Goal: Task Accomplishment & Management: Manage account settings

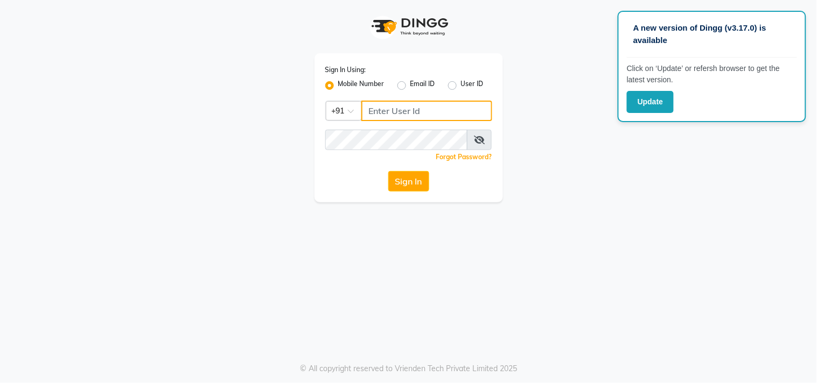
type input "9266285232"
click at [409, 179] on button "Sign In" at bounding box center [408, 181] width 41 height 20
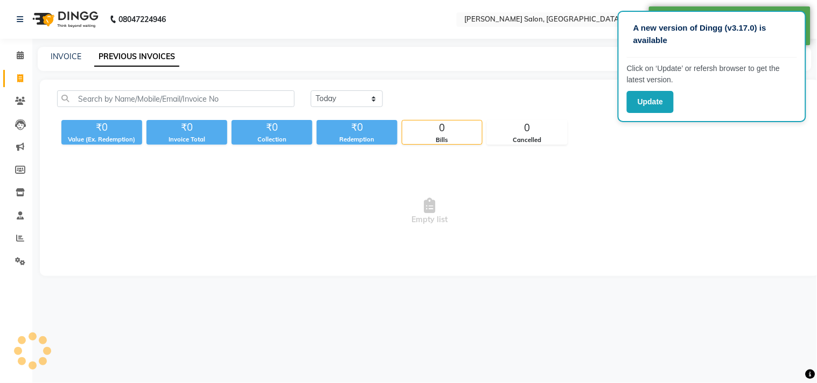
click at [405, 185] on span "Empty list" at bounding box center [429, 212] width 745 height 108
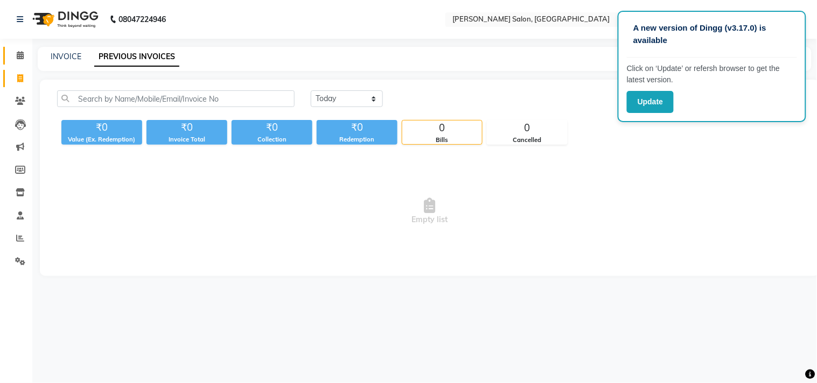
click at [11, 52] on span at bounding box center [20, 56] width 19 height 12
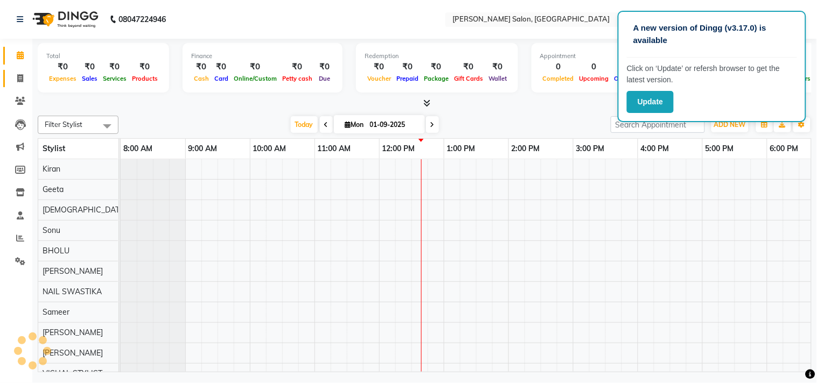
click at [17, 78] on icon at bounding box center [20, 78] width 6 height 8
select select "service"
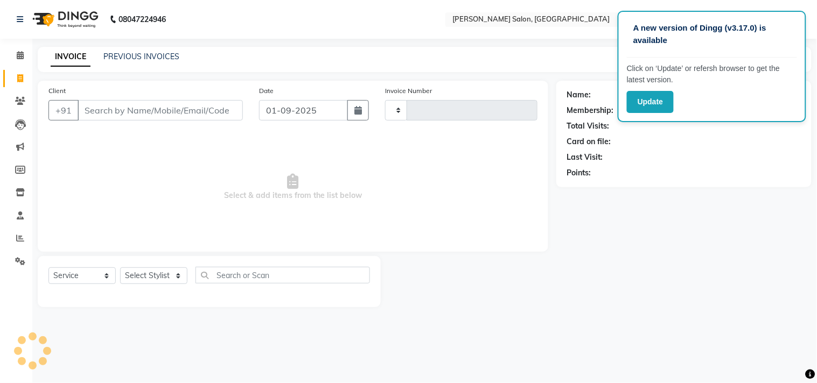
type input "3514"
select select "7229"
click at [717, 149] on div "Name: Membership: Total Visits: Card on file: Last Visit: Points:" at bounding box center [684, 132] width 234 height 94
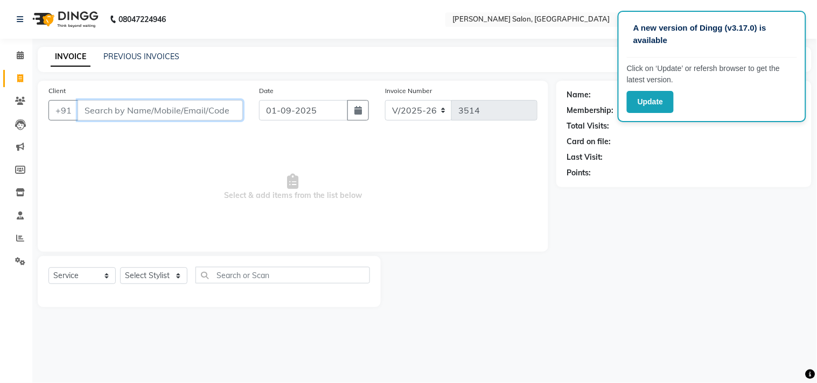
click at [170, 110] on input "Client" at bounding box center [160, 110] width 165 height 20
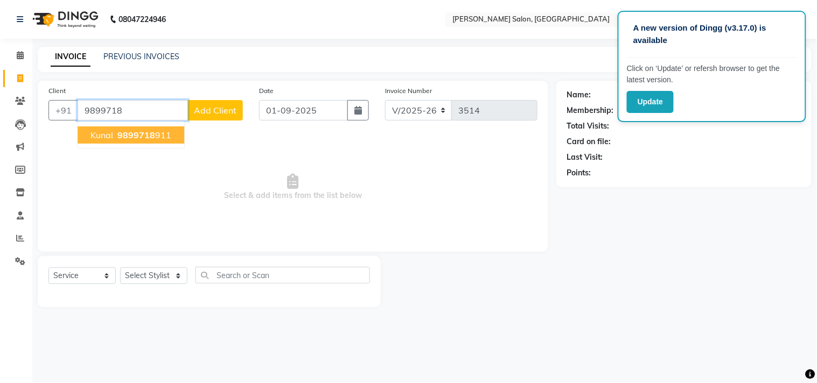
click at [154, 130] on ngb-highlight "9899718 911" at bounding box center [143, 135] width 56 height 11
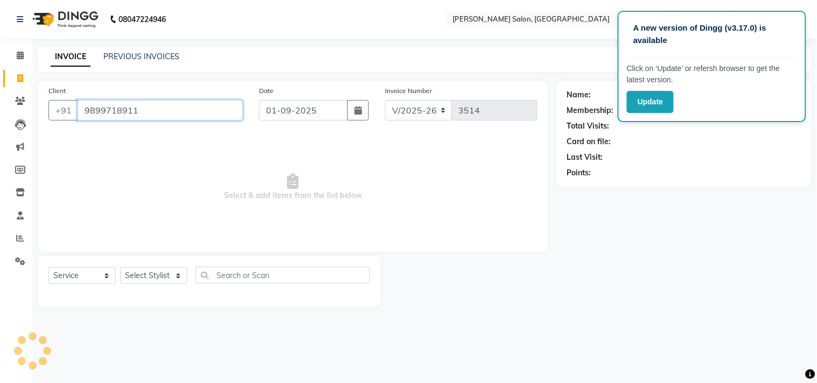
type input "9899718911"
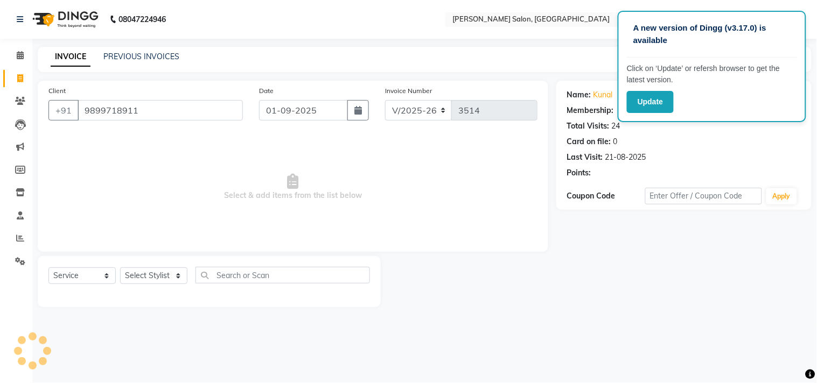
select select "1: Object"
click at [178, 278] on select "Select Stylist [PERSON_NAME] Divya [PERSON_NAME] [PERSON_NAME] [PERSON_NAME] PE…" at bounding box center [153, 276] width 67 height 17
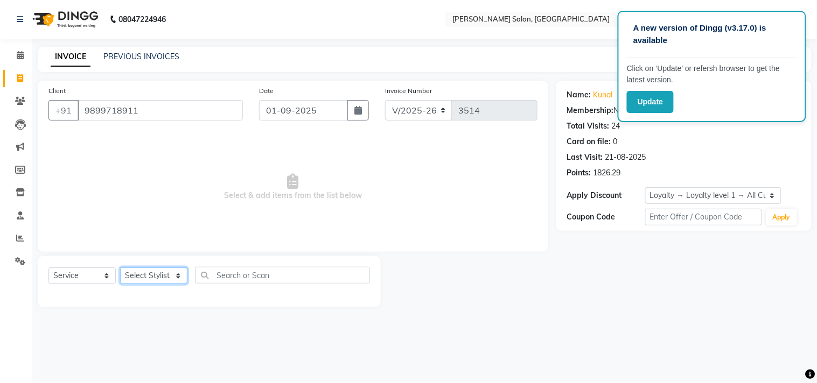
select select "65237"
click at [120, 268] on select "Select Stylist [PERSON_NAME] Divya [PERSON_NAME] [PERSON_NAME] [PERSON_NAME] PE…" at bounding box center [153, 276] width 67 height 17
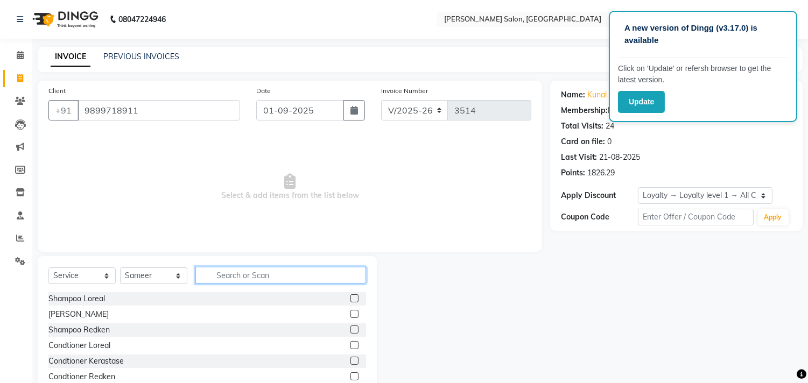
click at [246, 274] on input "text" at bounding box center [280, 275] width 171 height 17
type input "cut"
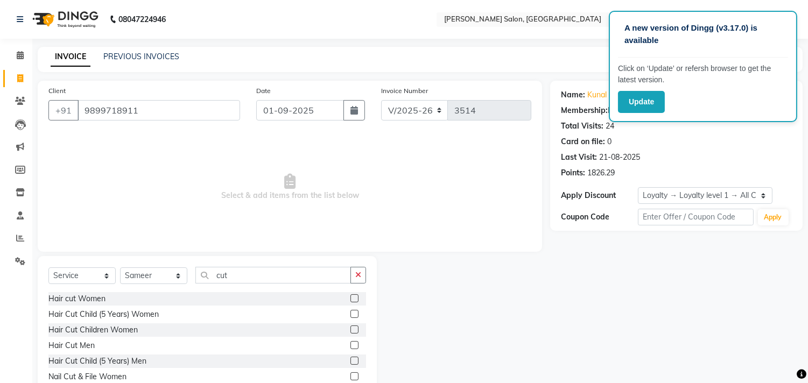
click at [351, 346] on label at bounding box center [355, 345] width 8 height 8
click at [351, 346] on input "checkbox" at bounding box center [354, 345] width 7 height 7
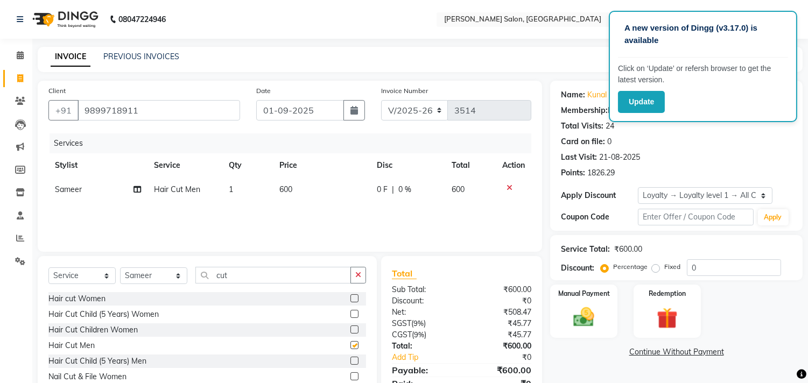
checkbox input "false"
click at [588, 314] on img at bounding box center [584, 317] width 36 height 25
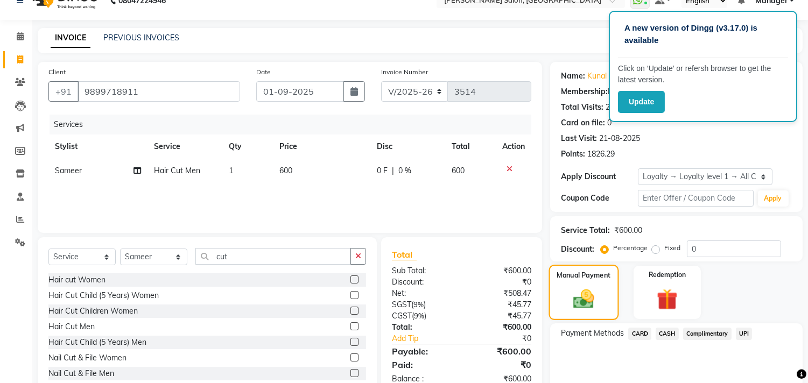
scroll to position [61, 0]
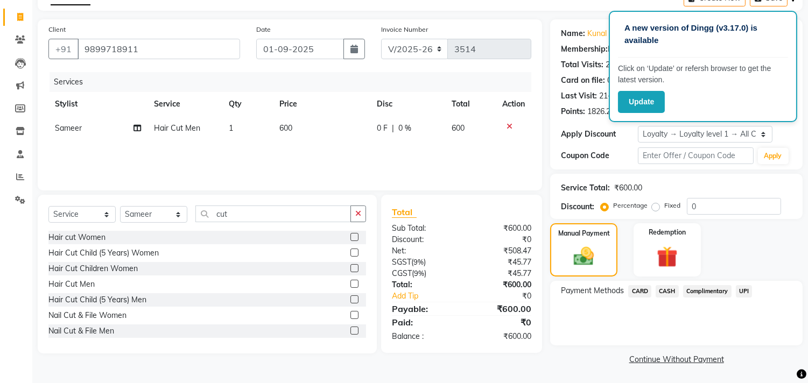
click at [671, 289] on span "CASH" at bounding box center [667, 291] width 23 height 12
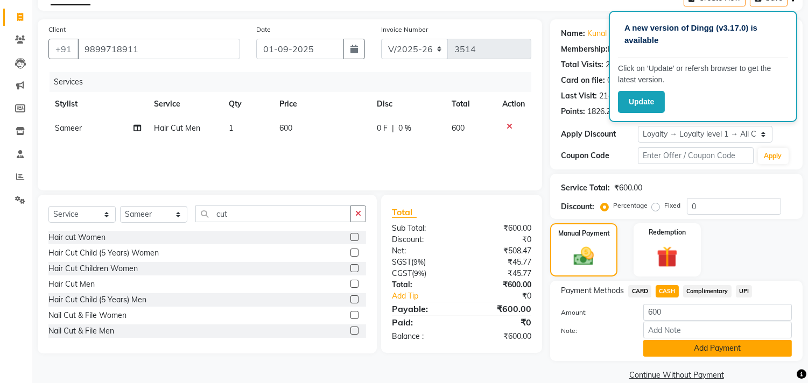
click at [730, 346] on button "Add Payment" at bounding box center [717, 348] width 149 height 17
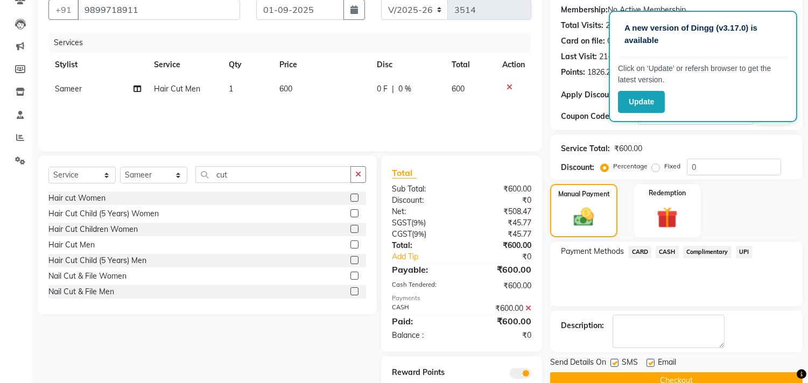
scroll to position [138, 0]
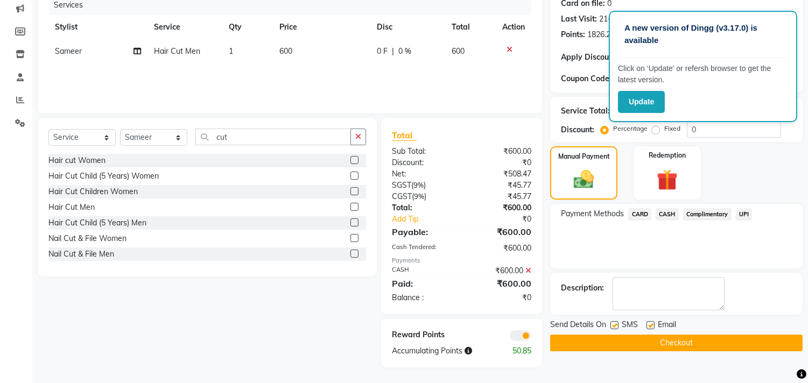
click at [702, 344] on button "Checkout" at bounding box center [676, 343] width 253 height 17
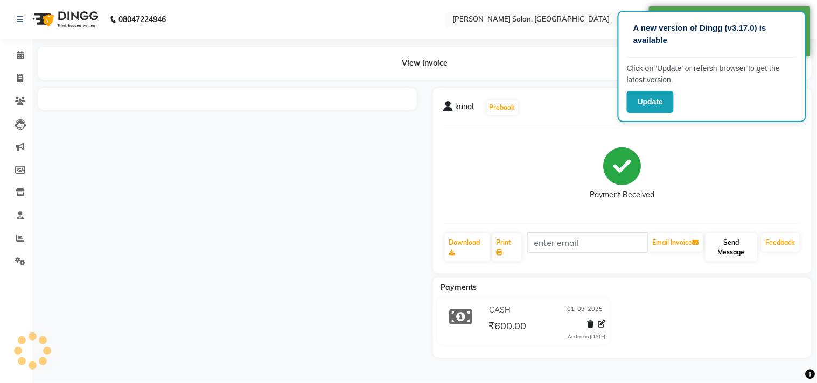
click at [730, 243] on button "Send Message" at bounding box center [731, 248] width 52 height 28
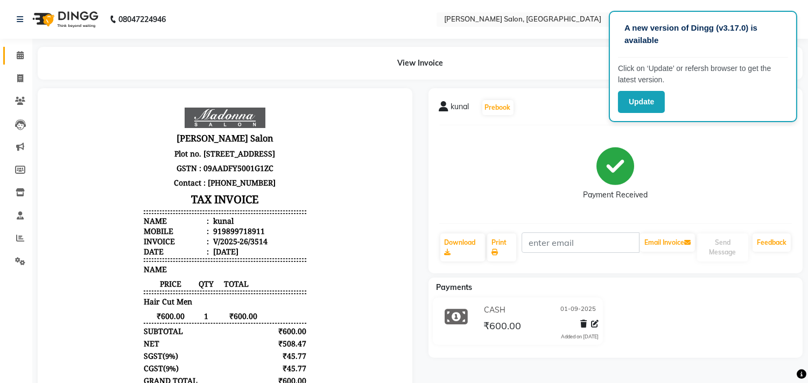
click at [19, 55] on icon at bounding box center [20, 55] width 7 height 8
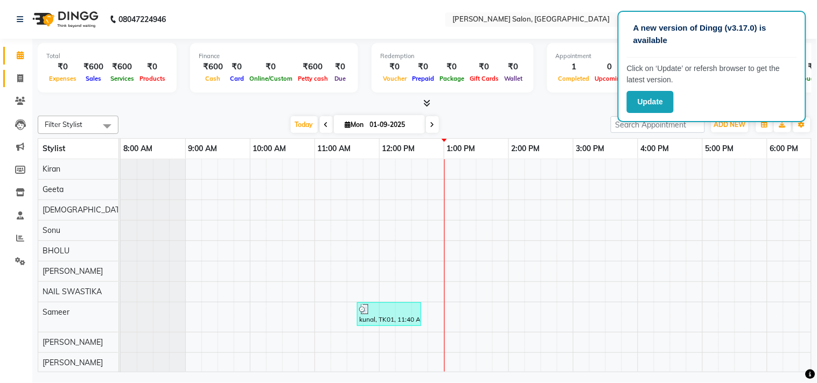
click at [19, 78] on icon at bounding box center [20, 78] width 6 height 8
select select "service"
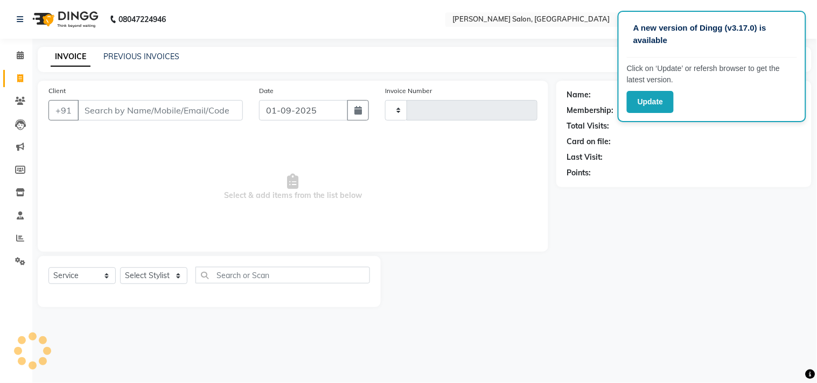
type input "3515"
select select "7229"
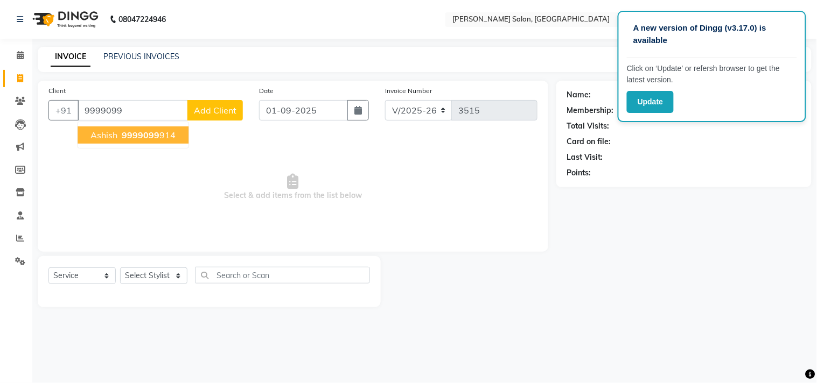
click at [164, 136] on ngb-highlight "9999099 914" at bounding box center [148, 135] width 56 height 11
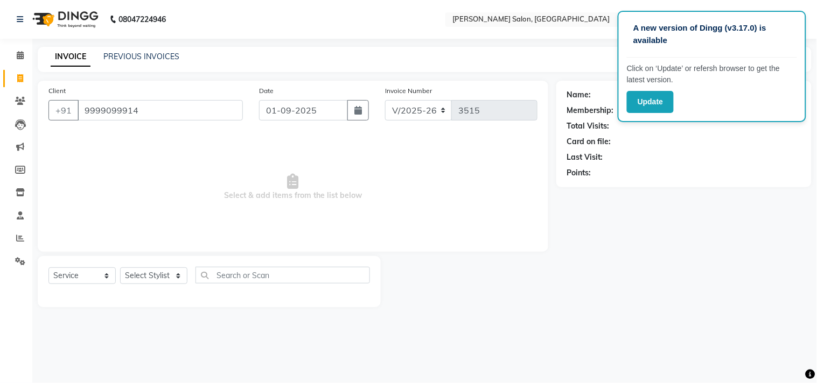
type input "9999099914"
select select "1: Object"
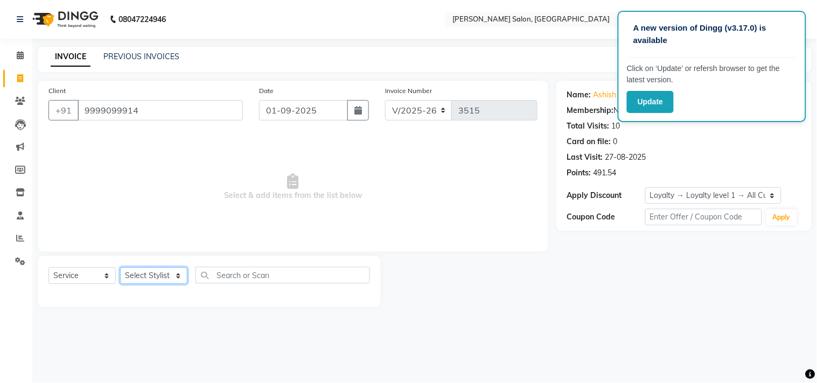
click at [176, 283] on select "Select Stylist [PERSON_NAME] Divya [PERSON_NAME] [PERSON_NAME] [PERSON_NAME] PE…" at bounding box center [153, 276] width 67 height 17
select select "61925"
click at [120, 268] on select "Select Stylist [PERSON_NAME] Divya [PERSON_NAME] [PERSON_NAME] [PERSON_NAME] PE…" at bounding box center [153, 276] width 67 height 17
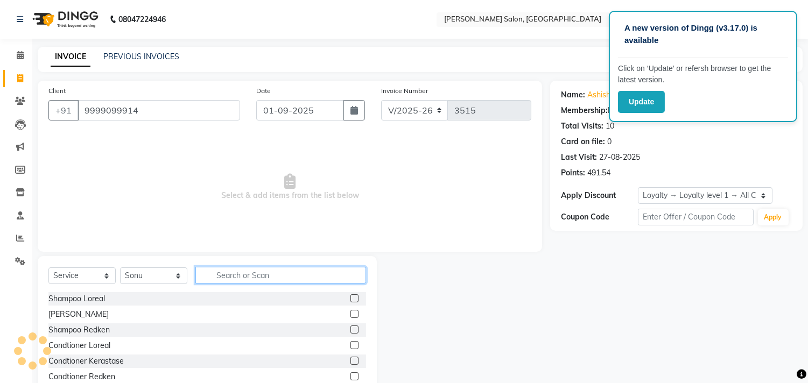
click at [252, 271] on input "text" at bounding box center [280, 275] width 171 height 17
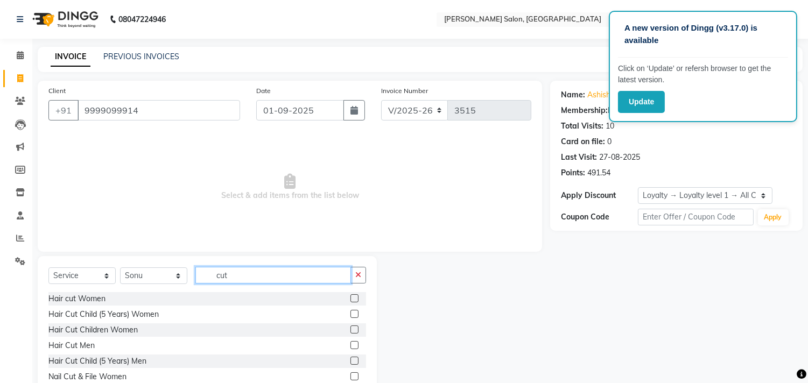
type input "cut"
click at [351, 346] on label at bounding box center [355, 345] width 8 height 8
click at [351, 346] on input "checkbox" at bounding box center [354, 345] width 7 height 7
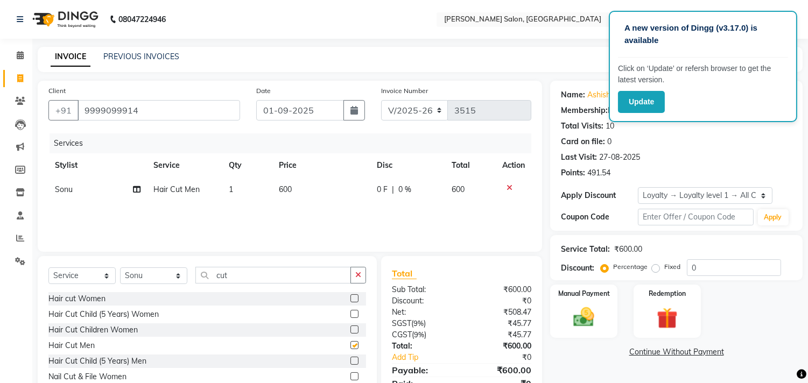
checkbox input "false"
click at [589, 326] on img at bounding box center [584, 317] width 34 height 24
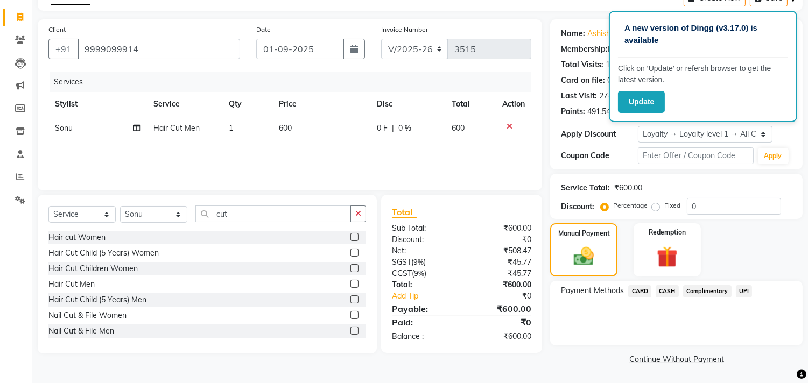
click at [745, 291] on span "UPI" at bounding box center [744, 291] width 17 height 12
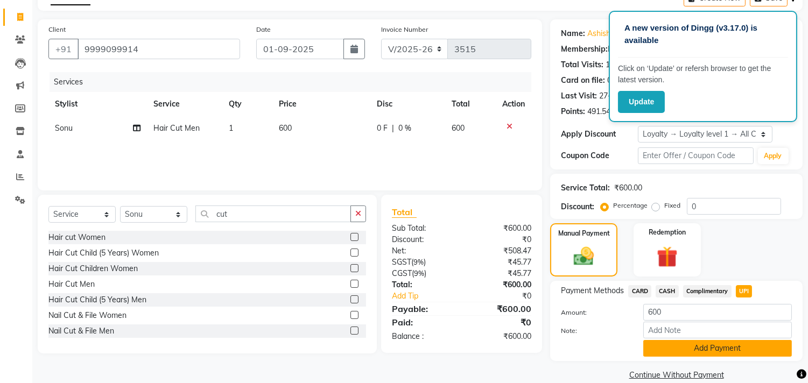
click at [745, 356] on button "Add Payment" at bounding box center [717, 348] width 149 height 17
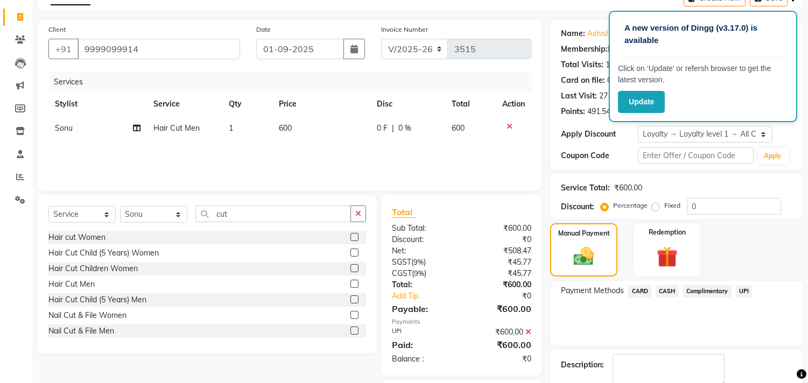
scroll to position [123, 0]
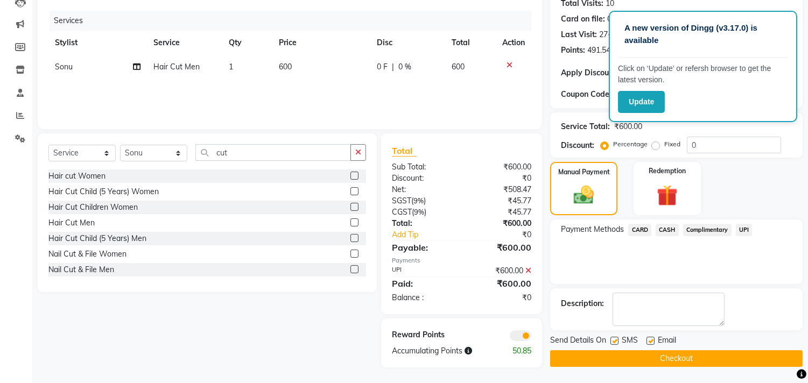
click at [675, 359] on button "Checkout" at bounding box center [676, 359] width 253 height 17
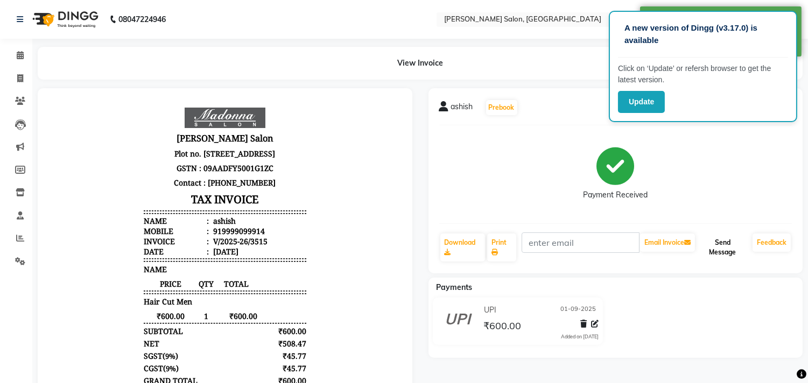
click at [731, 248] on button "Send Message" at bounding box center [722, 248] width 51 height 28
click at [19, 55] on icon at bounding box center [20, 55] width 7 height 8
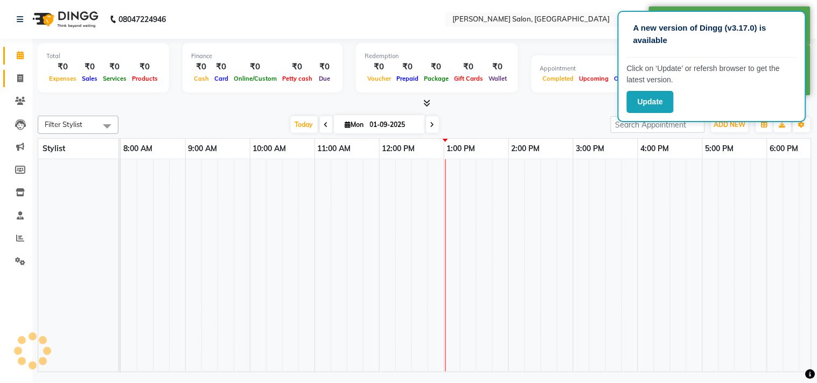
click at [19, 78] on icon at bounding box center [20, 78] width 6 height 8
select select "service"
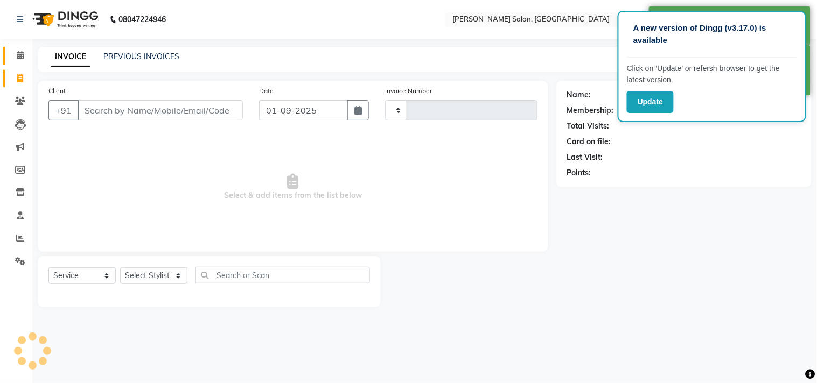
click at [20, 53] on icon at bounding box center [20, 55] width 7 height 8
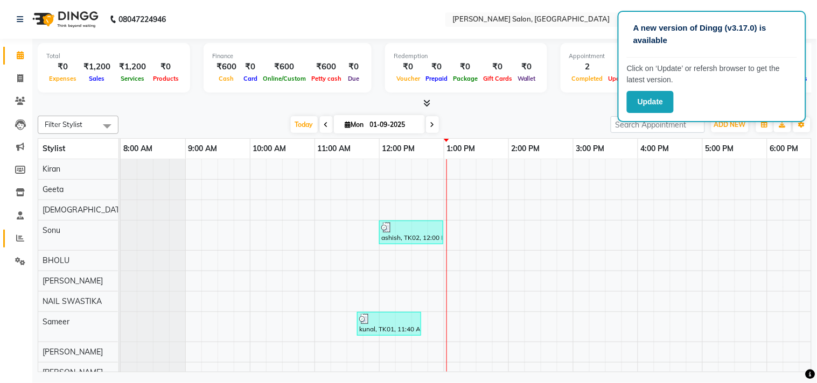
click at [17, 235] on icon at bounding box center [20, 238] width 8 height 8
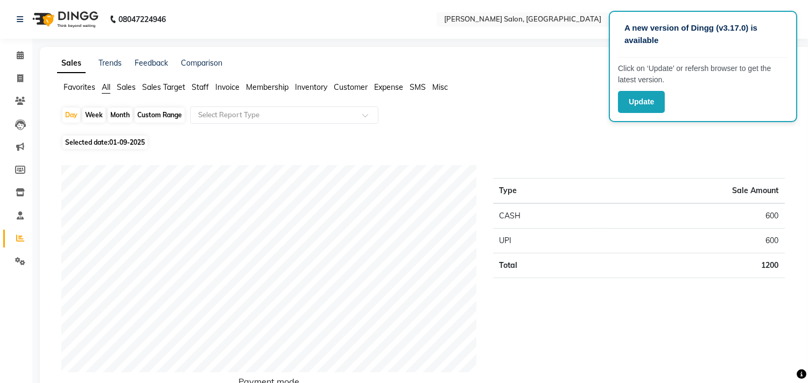
click at [113, 114] on div "Month" at bounding box center [120, 115] width 25 height 15
select select "9"
select select "2025"
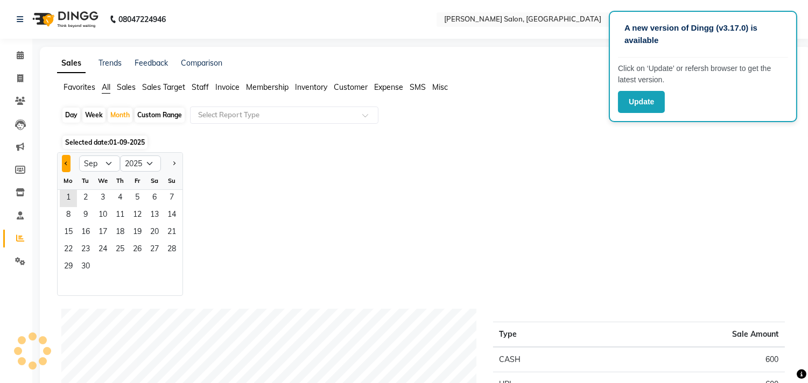
click at [66, 163] on span "Previous month" at bounding box center [67, 163] width 4 height 4
select select "8"
click at [137, 269] on span "29" at bounding box center [137, 267] width 17 height 17
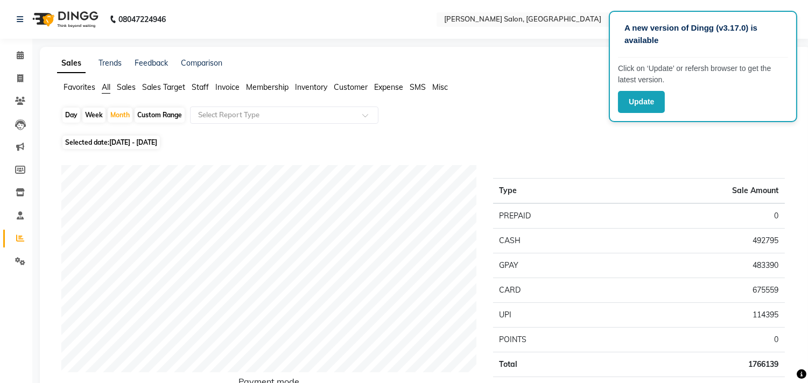
click at [68, 115] on div "Day" at bounding box center [71, 115] width 18 height 15
select select "8"
select select "2025"
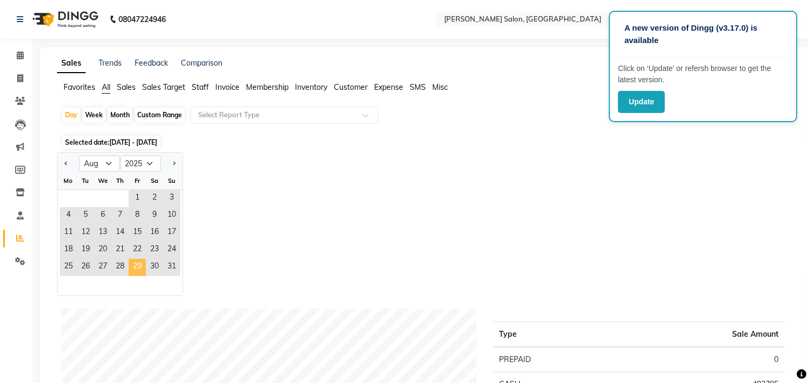
click at [136, 267] on span "29" at bounding box center [137, 267] width 17 height 17
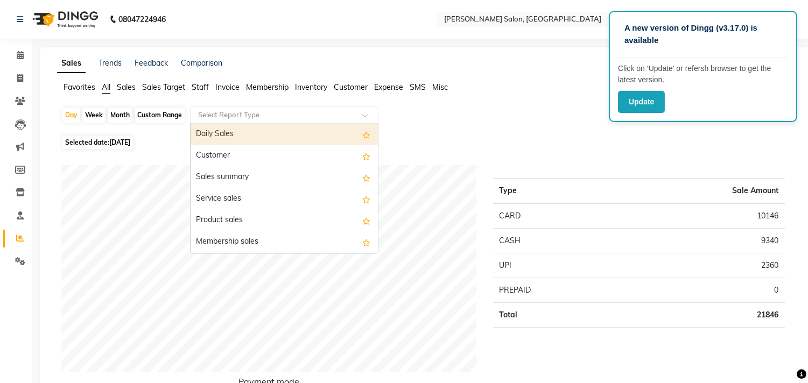
click at [369, 115] on span at bounding box center [368, 118] width 13 height 11
click at [201, 90] on span "Staff" at bounding box center [200, 87] width 17 height 10
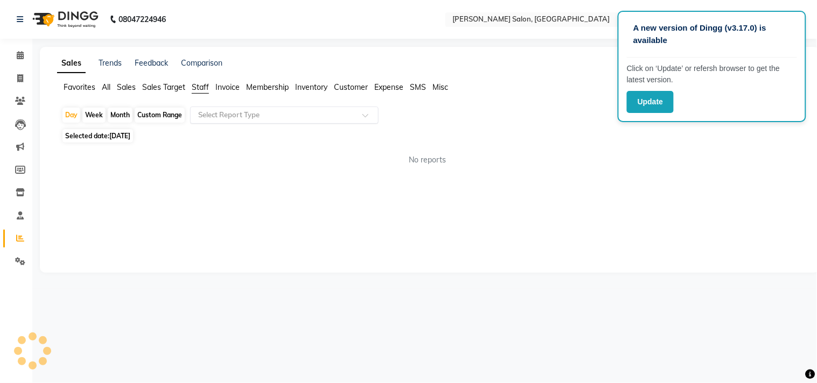
click at [367, 113] on span at bounding box center [368, 118] width 13 height 11
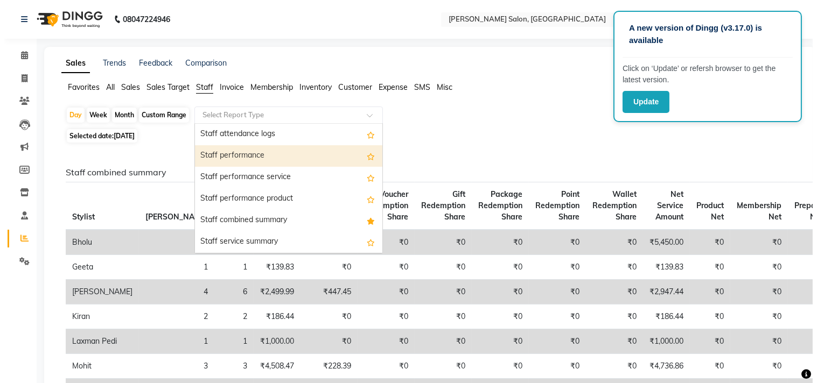
scroll to position [179, 0]
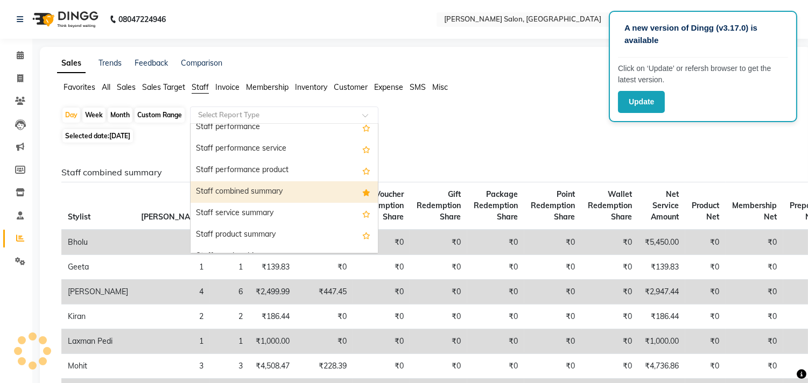
click at [268, 187] on div "Staff combined summary" at bounding box center [284, 192] width 187 height 22
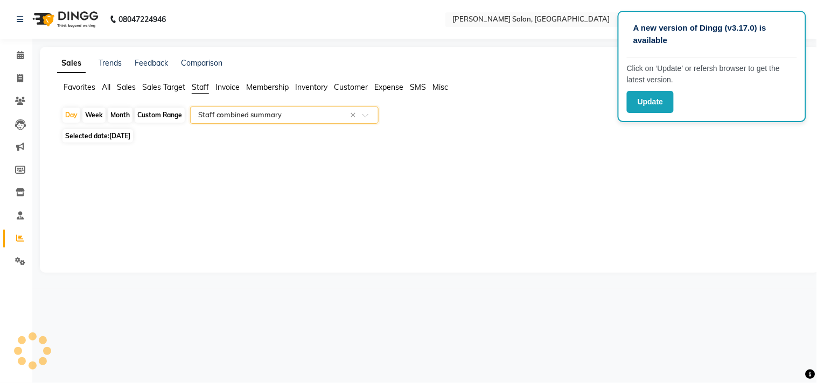
select select "csv"
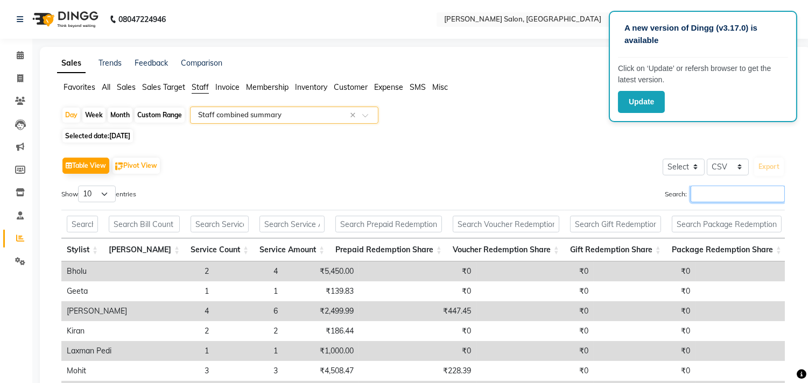
click at [723, 197] on input "Search:" at bounding box center [738, 194] width 94 height 17
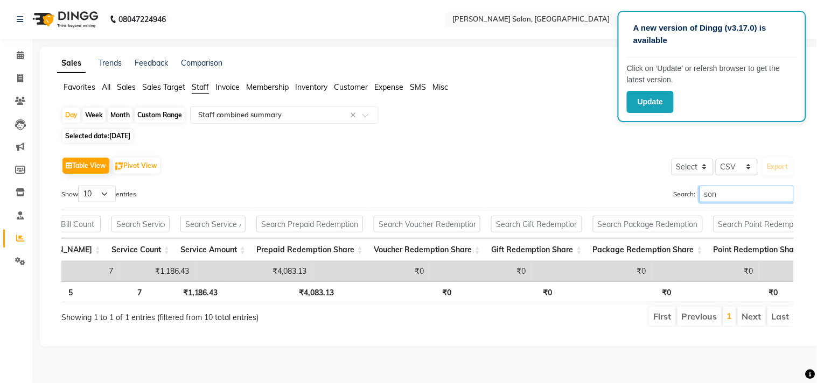
scroll to position [0, 0]
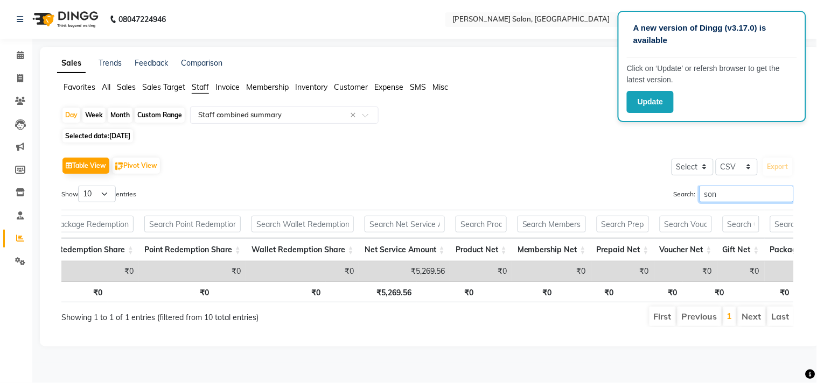
type input "son"
click at [93, 135] on span "Selected date: [DATE]" at bounding box center [97, 135] width 71 height 13
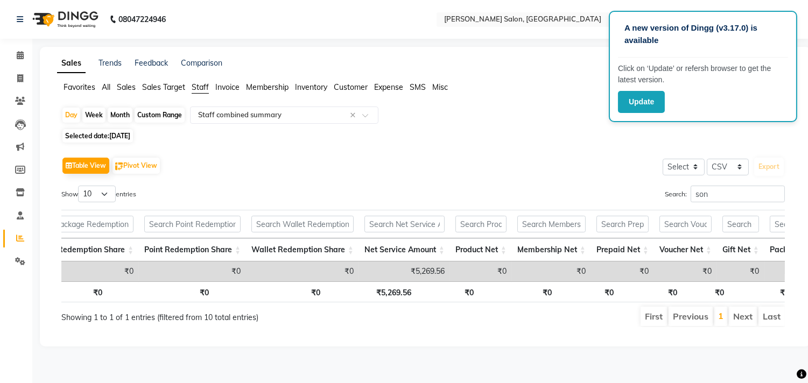
select select "8"
select select "2025"
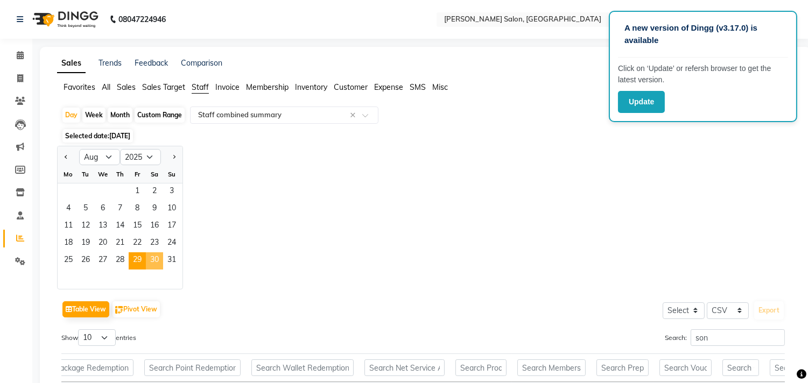
click at [152, 258] on span "30" at bounding box center [154, 261] width 17 height 17
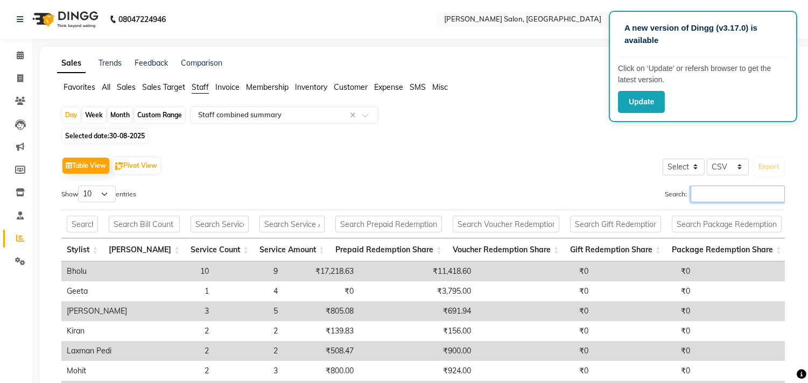
click at [727, 201] on input "Search:" at bounding box center [738, 194] width 94 height 17
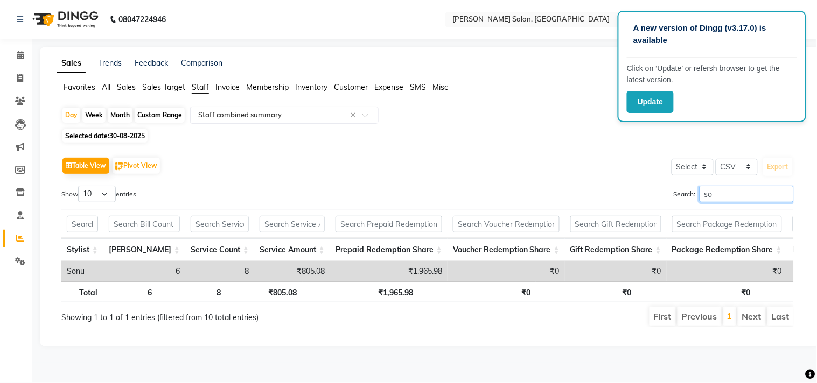
type input "son"
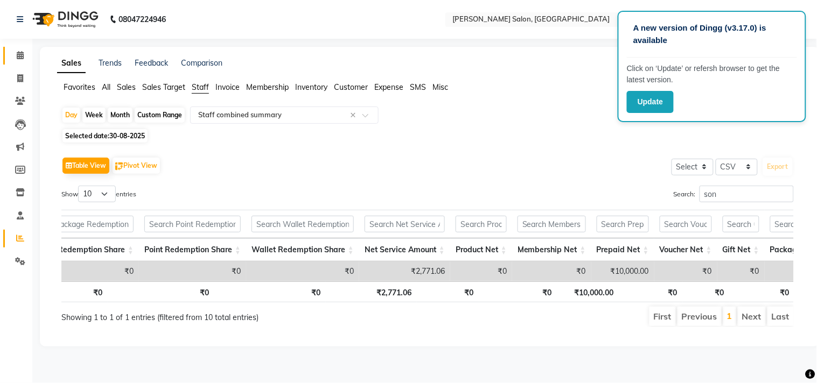
click at [19, 54] on icon at bounding box center [20, 55] width 7 height 8
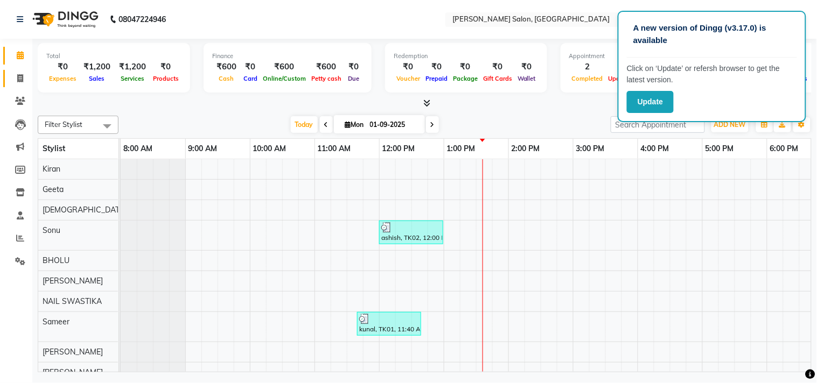
click at [19, 78] on icon at bounding box center [20, 78] width 6 height 8
select select "service"
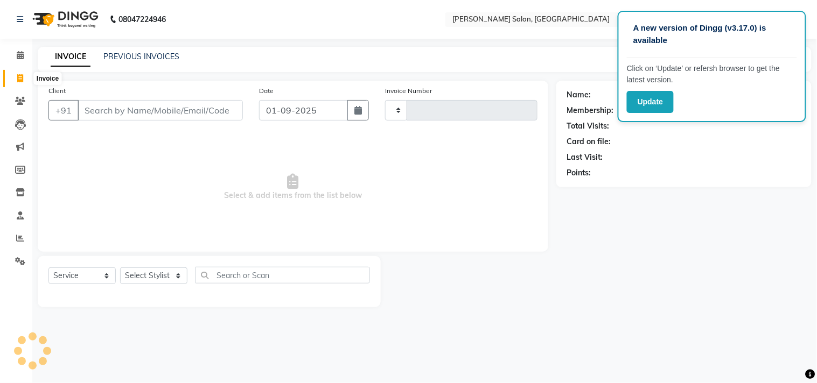
type input "3516"
select select "7229"
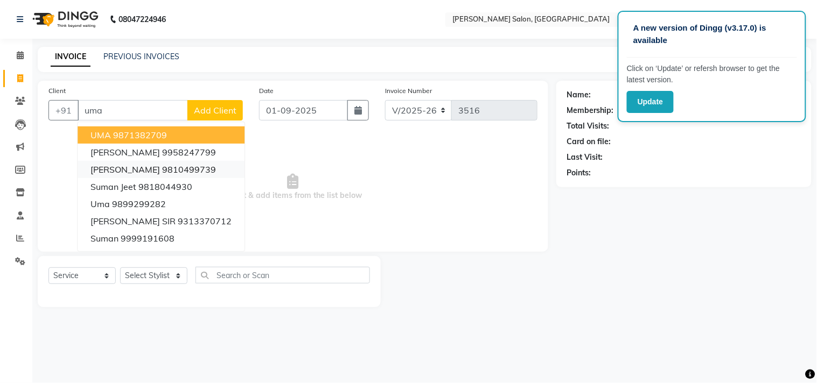
click at [176, 171] on ngb-highlight "9810499739" at bounding box center [189, 169] width 54 height 11
type input "9810499739"
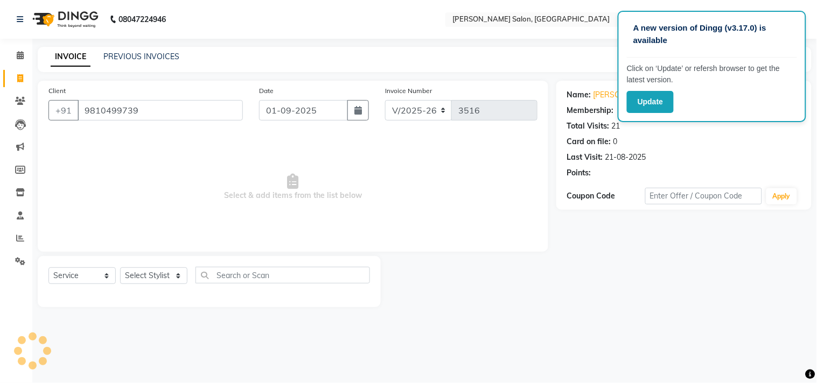
select select "1: Object"
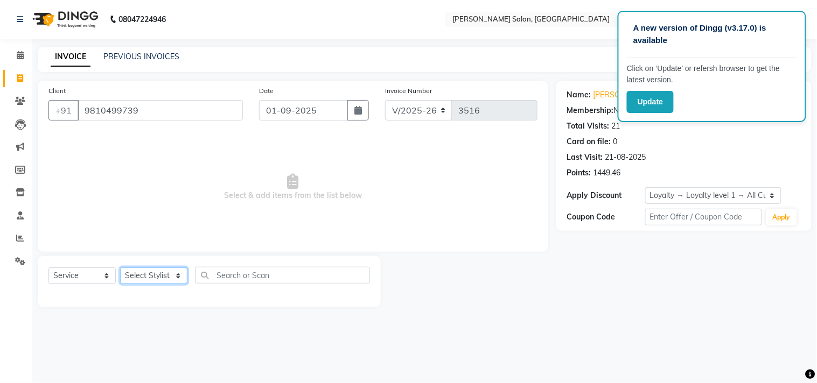
click at [179, 281] on select "Select Stylist [PERSON_NAME] Divya [PERSON_NAME] [PERSON_NAME] [PERSON_NAME] PE…" at bounding box center [153, 276] width 67 height 17
select select "63474"
click at [120, 268] on select "Select Stylist [PERSON_NAME] Divya [PERSON_NAME] [PERSON_NAME] [PERSON_NAME] PE…" at bounding box center [153, 276] width 67 height 17
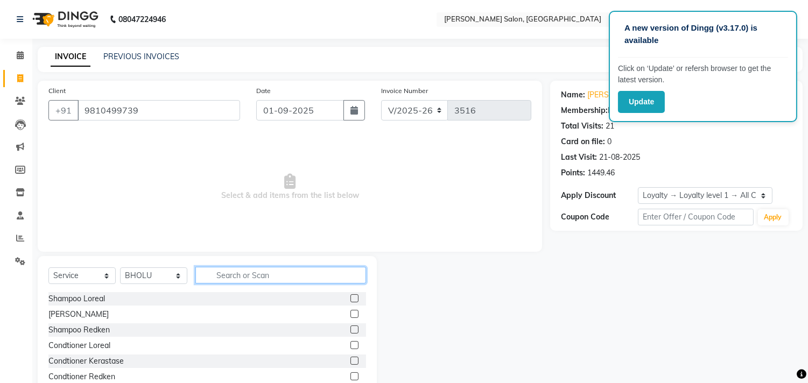
click at [252, 278] on input "text" at bounding box center [280, 275] width 171 height 17
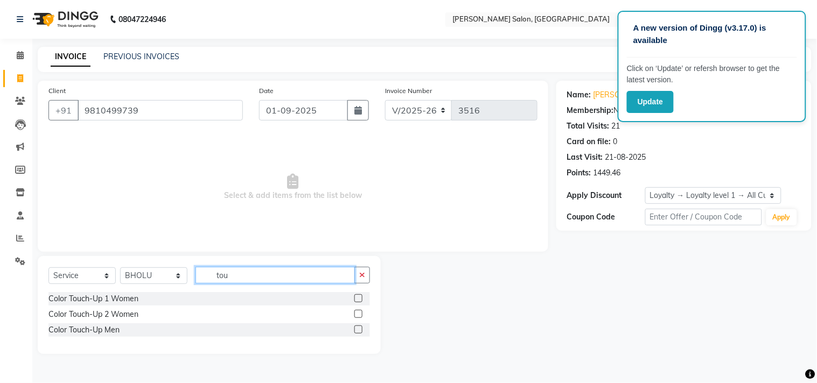
type input "tou"
click at [362, 318] on div at bounding box center [362, 314] width 16 height 13
click at [359, 314] on label at bounding box center [358, 314] width 8 height 8
click at [359, 314] on input "checkbox" at bounding box center [357, 314] width 7 height 7
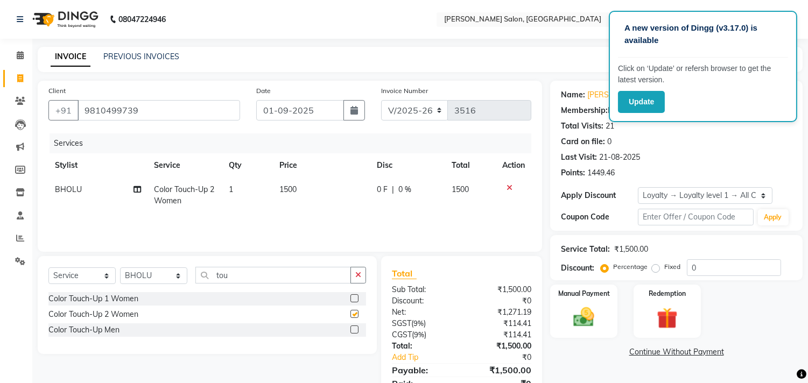
checkbox input "false"
click at [276, 278] on input "tou" at bounding box center [273, 275] width 156 height 17
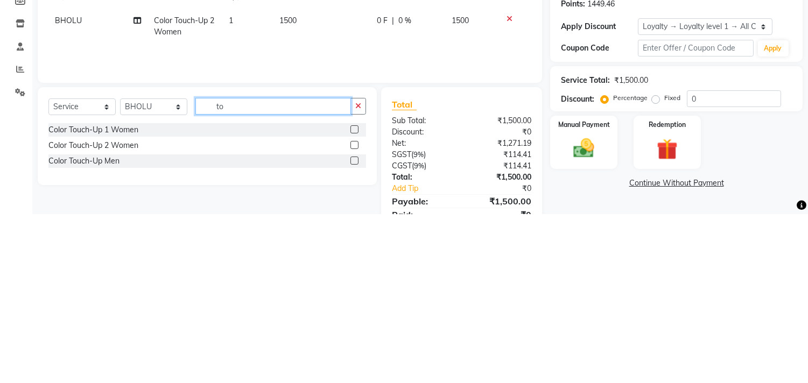
type input "t"
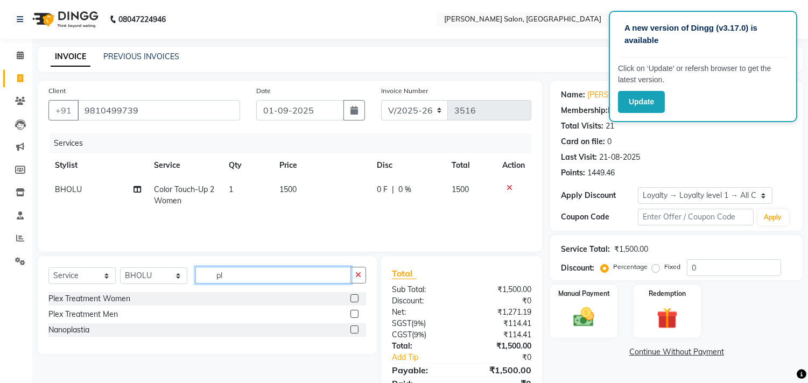
type input "pl"
click at [354, 298] on label at bounding box center [355, 299] width 8 height 8
click at [354, 298] on input "checkbox" at bounding box center [354, 299] width 7 height 7
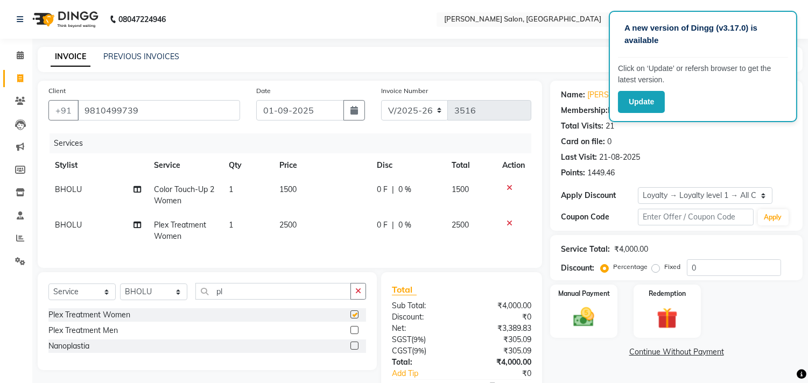
checkbox input "false"
click at [322, 239] on td "2500" at bounding box center [321, 231] width 97 height 36
select select "63474"
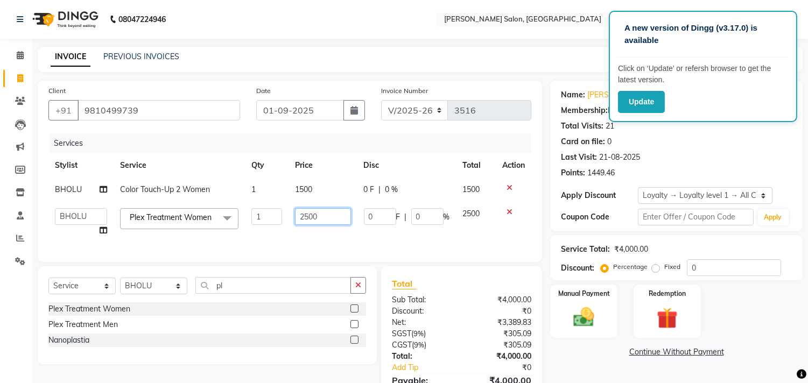
click at [326, 221] on input "2500" at bounding box center [323, 216] width 56 height 17
type input "2000"
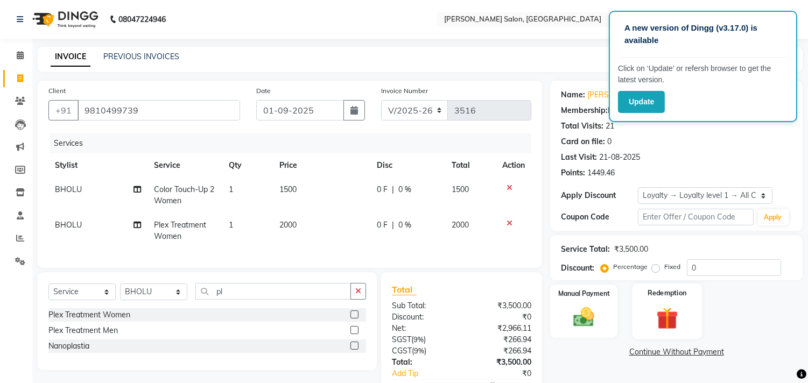
click at [664, 318] on img at bounding box center [667, 318] width 36 height 27
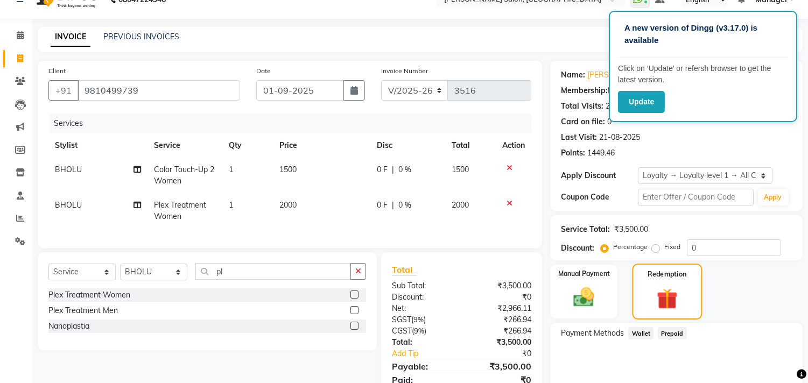
scroll to position [37, 0]
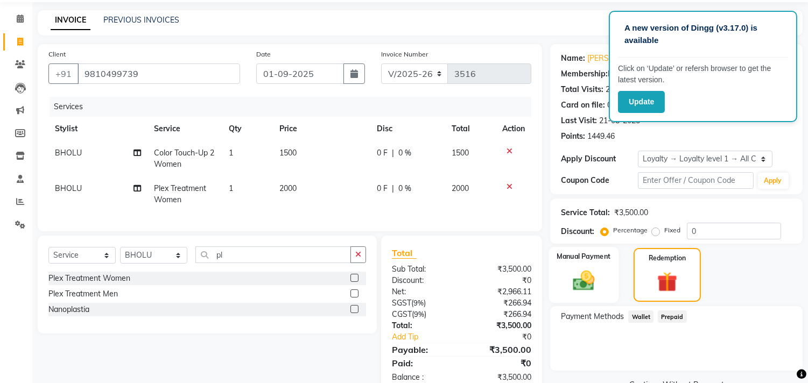
click at [581, 269] on img at bounding box center [584, 281] width 36 height 25
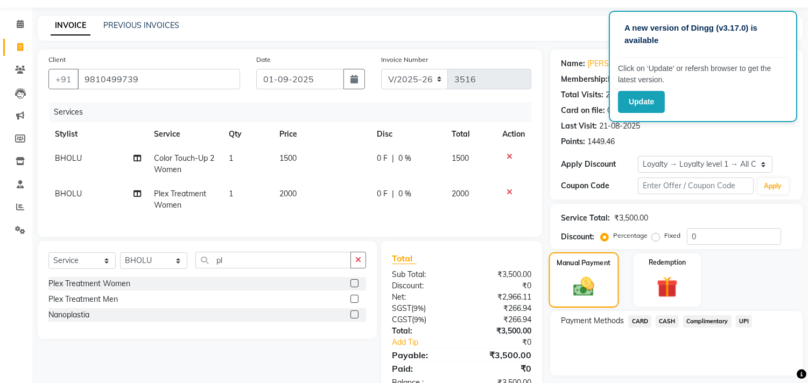
scroll to position [11, 0]
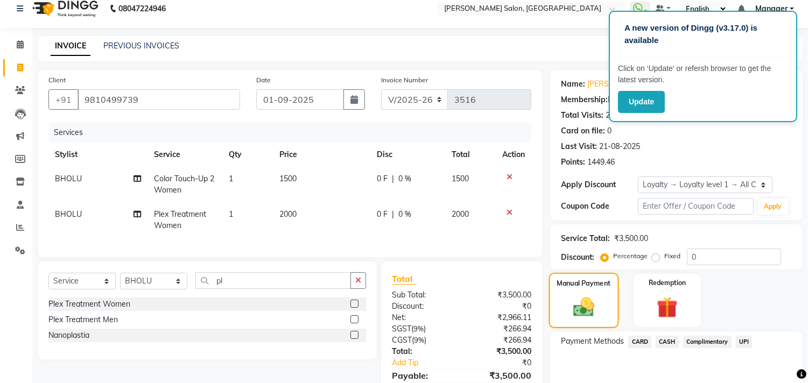
click at [670, 302] on img at bounding box center [667, 308] width 34 height 26
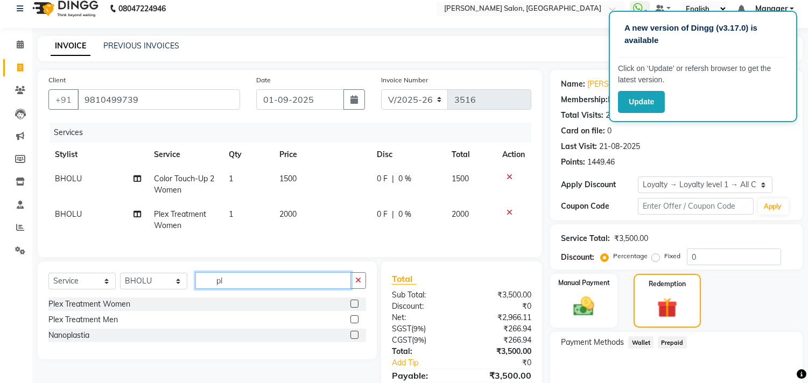
click at [284, 289] on input "pl" at bounding box center [273, 280] width 156 height 17
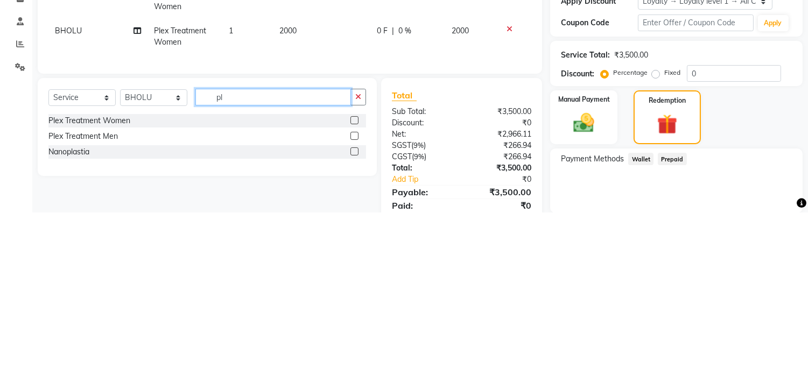
type input "p"
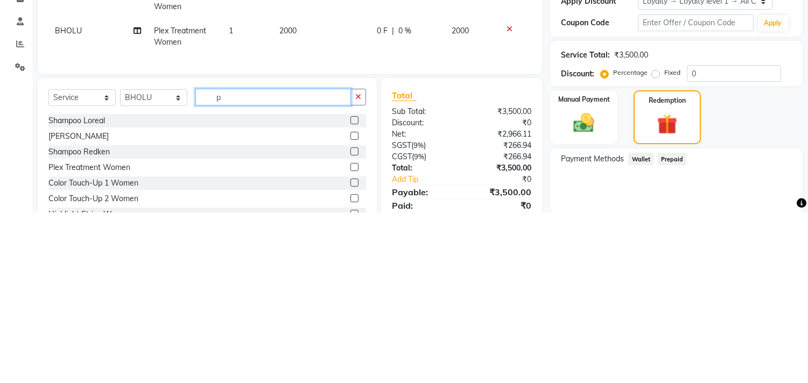
scroll to position [23, 0]
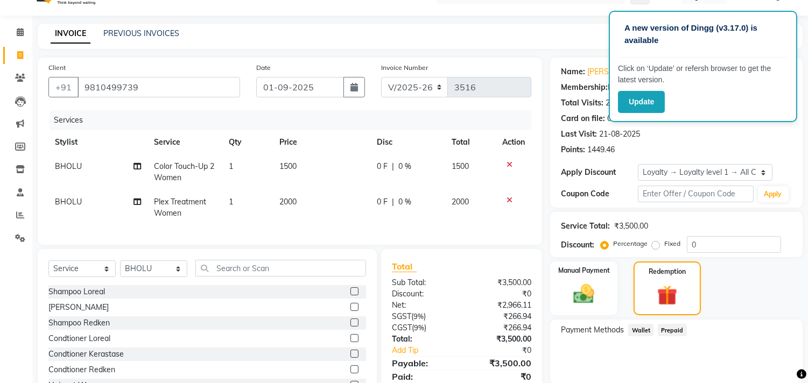
click at [316, 166] on td "1500" at bounding box center [321, 173] width 97 height 36
select select "63474"
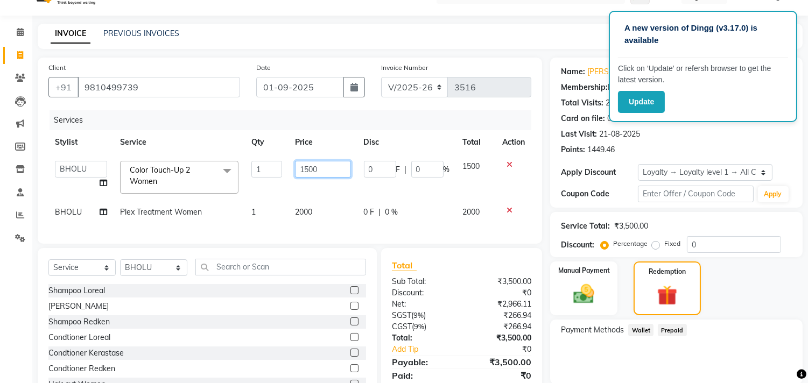
click at [331, 169] on input "1500" at bounding box center [323, 169] width 56 height 17
type input "1770"
click at [332, 214] on td "2000" at bounding box center [323, 212] width 69 height 24
select select "63474"
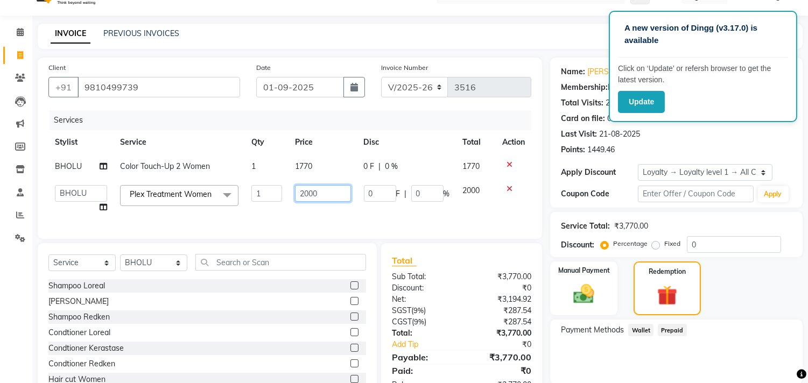
click at [335, 195] on input "2000" at bounding box center [323, 193] width 56 height 17
type input "2360"
click at [440, 215] on td "0 F | 0 %" at bounding box center [407, 199] width 99 height 41
select select "63474"
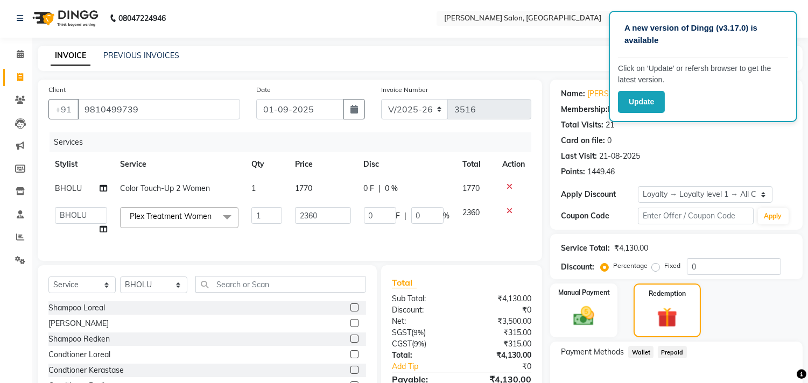
scroll to position [0, 0]
click at [745, 266] on input "0" at bounding box center [734, 266] width 94 height 17
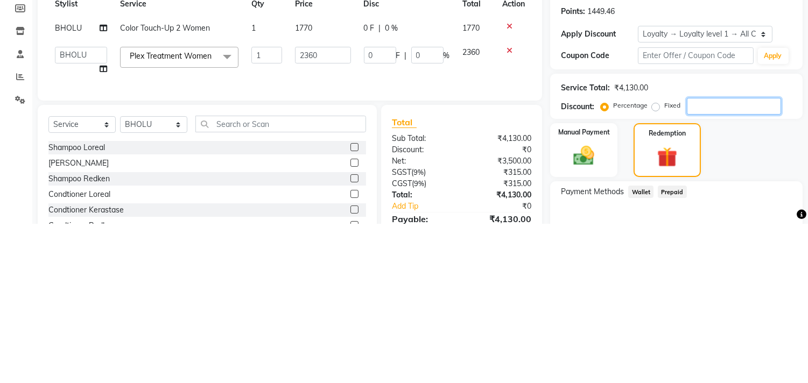
scroll to position [2, 0]
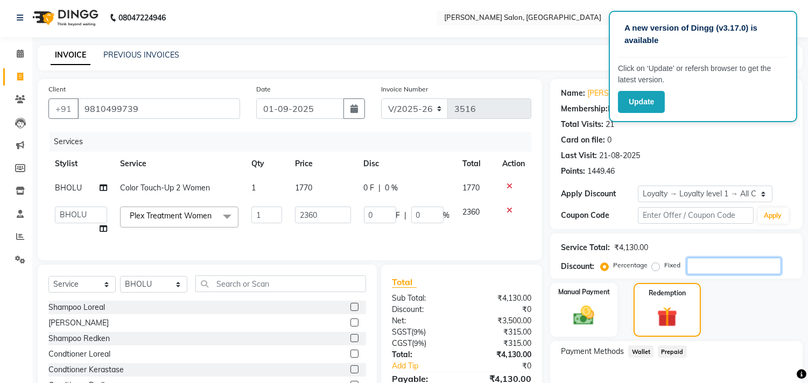
type input "1"
type input "23.6"
type input "1"
type input "10"
type input "236"
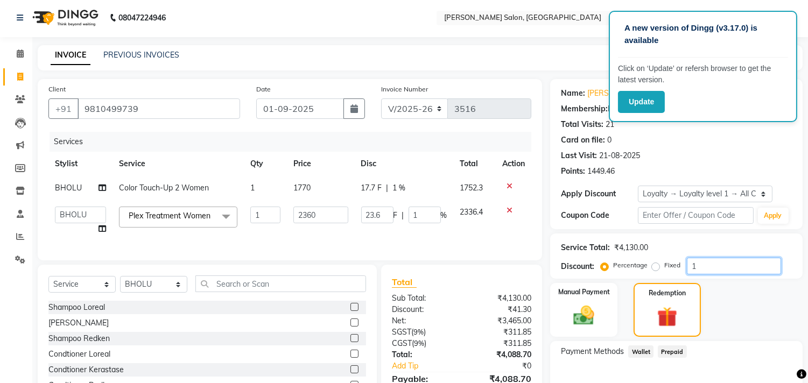
type input "10"
click at [771, 337] on div "Name: [PERSON_NAME] Membership: No Active Membership Total Visits: 21 Card on f…" at bounding box center [680, 253] width 261 height 349
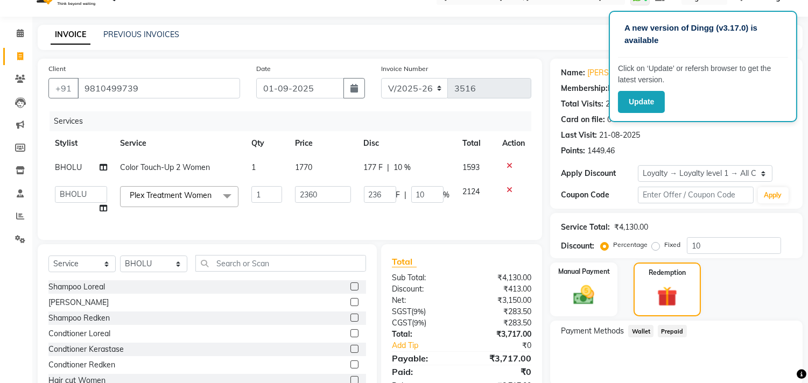
scroll to position [38, 0]
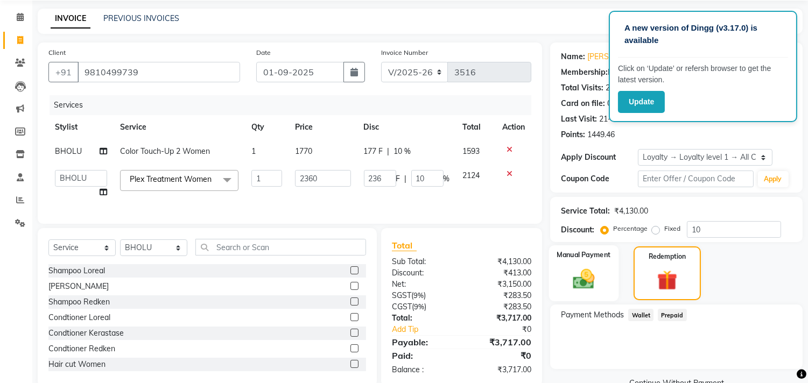
click at [581, 270] on img at bounding box center [584, 279] width 36 height 25
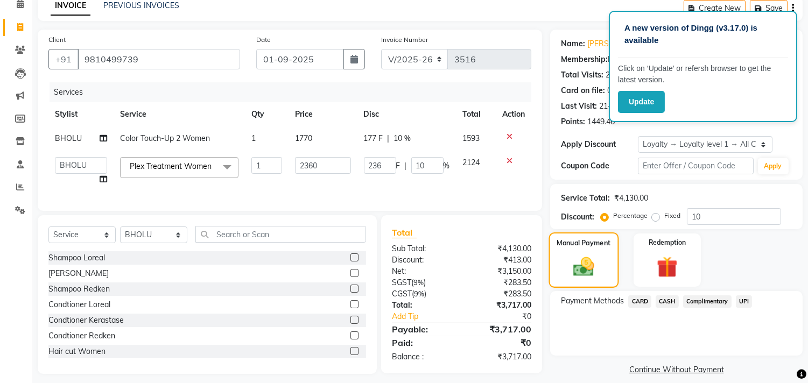
scroll to position [67, 0]
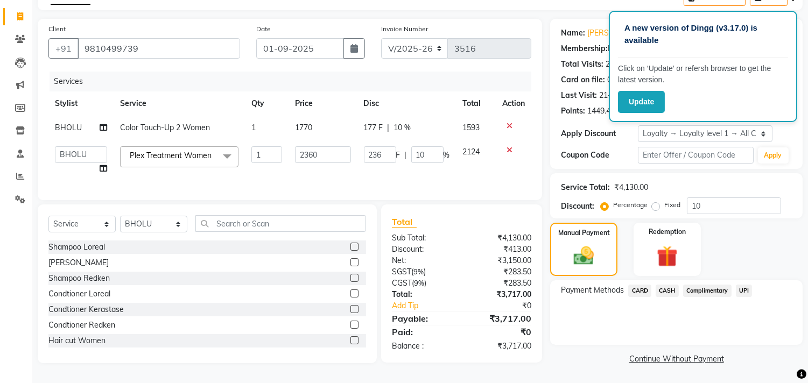
click at [638, 285] on span "CARD" at bounding box center [639, 291] width 23 height 12
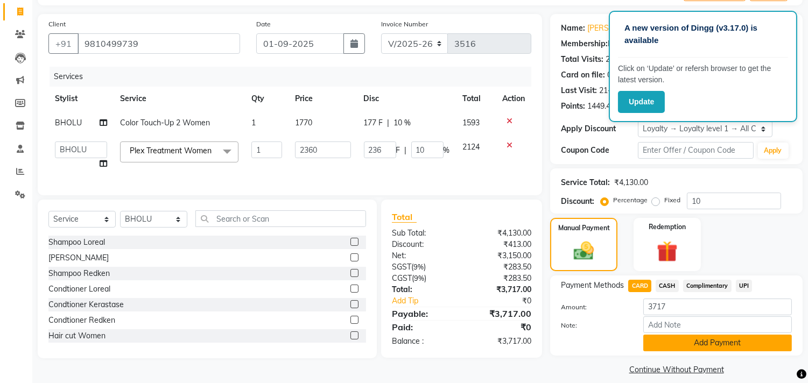
click at [713, 346] on button "Add Payment" at bounding box center [717, 343] width 149 height 17
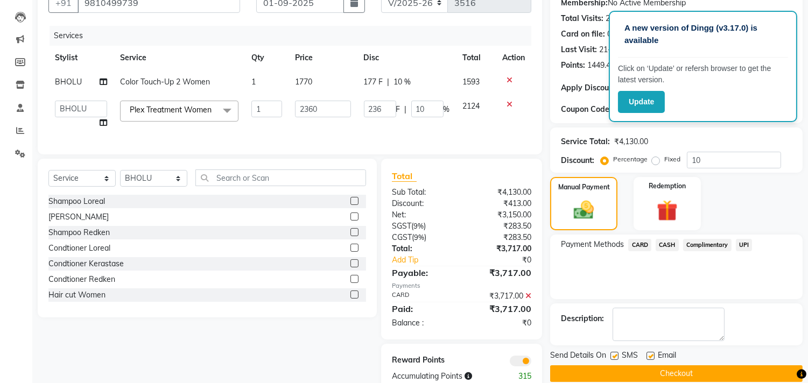
scroll to position [142, 0]
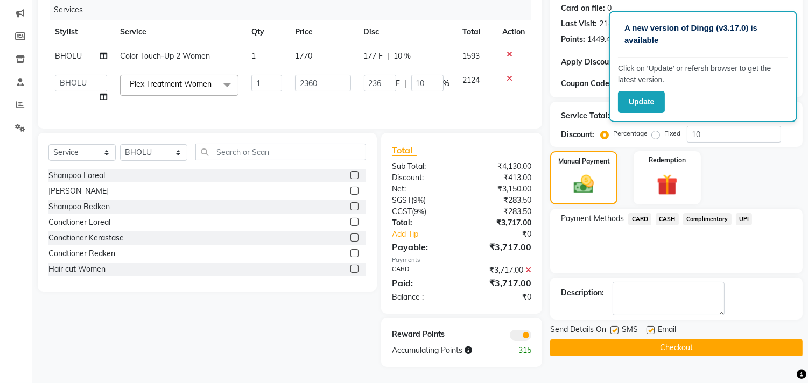
click at [675, 342] on button "Checkout" at bounding box center [676, 348] width 253 height 17
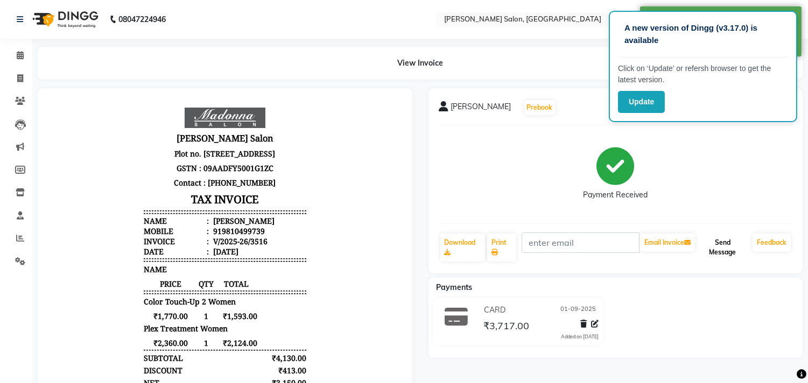
click at [724, 248] on button "Send Message" at bounding box center [722, 248] width 51 height 28
click at [20, 55] on icon at bounding box center [20, 55] width 7 height 8
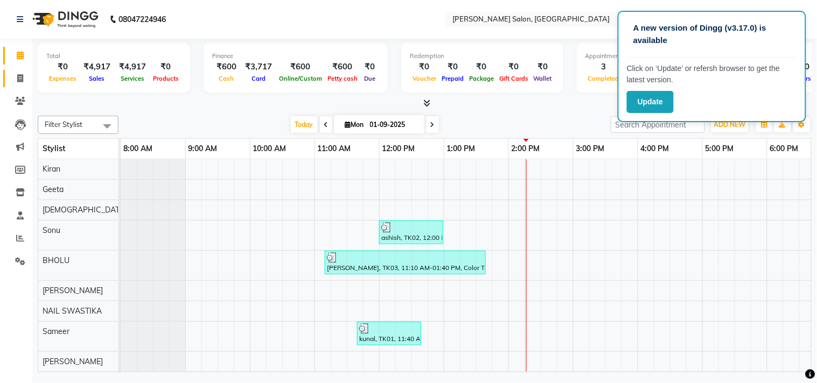
click at [19, 77] on icon at bounding box center [20, 78] width 6 height 8
select select "service"
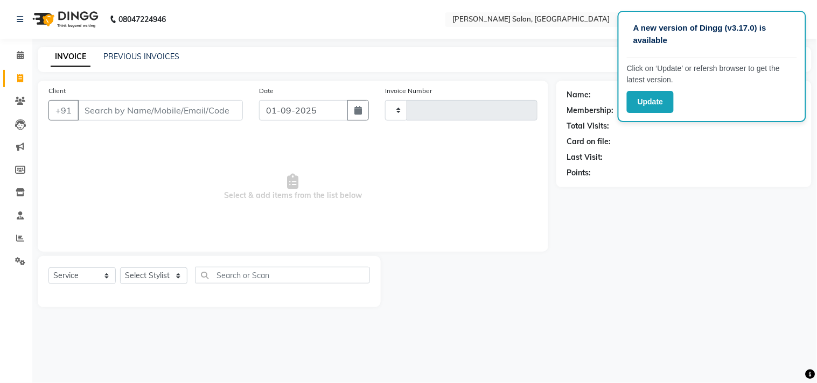
type input "3517"
select select "7229"
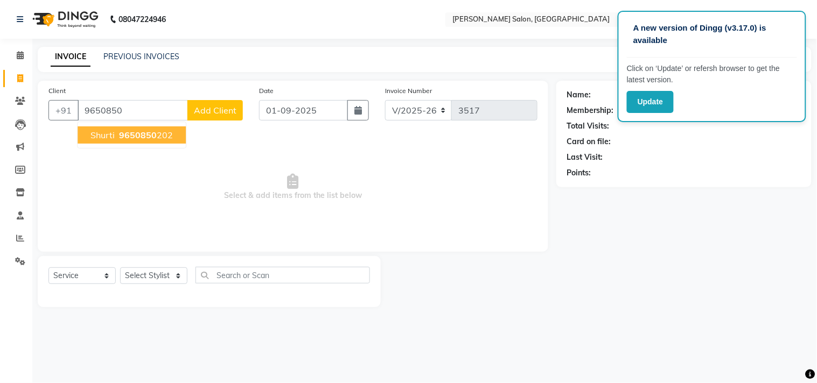
click at [143, 133] on span "9650850" at bounding box center [138, 135] width 38 height 11
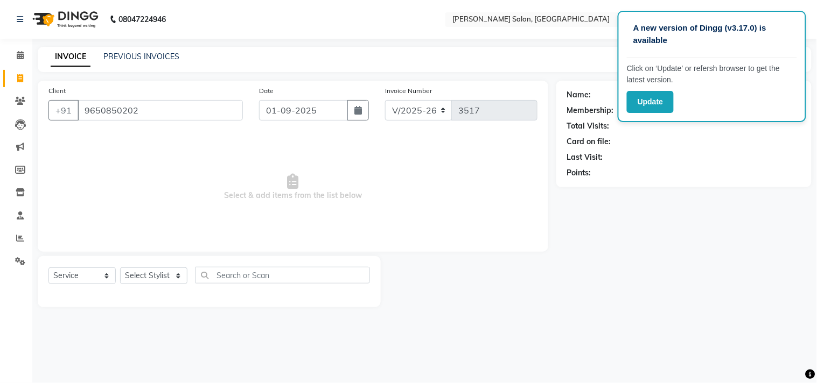
type input "9650850202"
select select "1: Object"
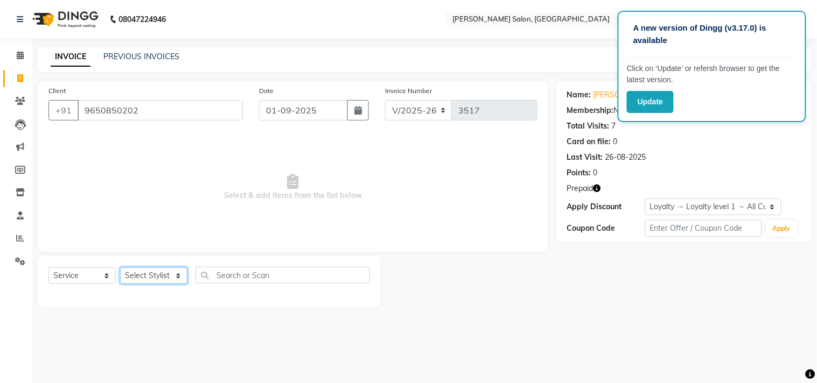
click at [176, 284] on select "Select Stylist [PERSON_NAME] Divya [PERSON_NAME] [PERSON_NAME] [PERSON_NAME] PE…" at bounding box center [153, 276] width 67 height 17
select select "61963"
click at [120, 268] on select "Select Stylist [PERSON_NAME] Divya [PERSON_NAME] [PERSON_NAME] [PERSON_NAME] PE…" at bounding box center [153, 276] width 67 height 17
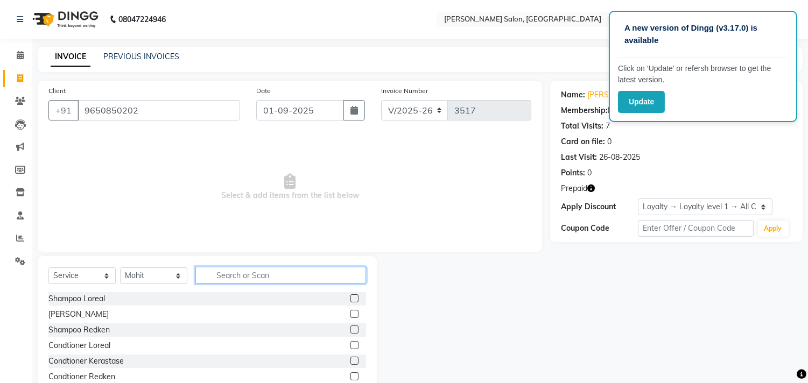
click at [240, 276] on input "text" at bounding box center [280, 275] width 171 height 17
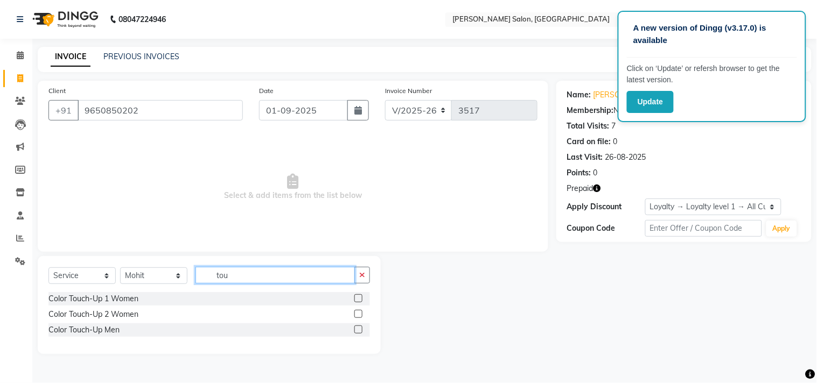
type input "tou"
click at [360, 313] on label at bounding box center [358, 314] width 8 height 8
click at [360, 313] on input "checkbox" at bounding box center [357, 314] width 7 height 7
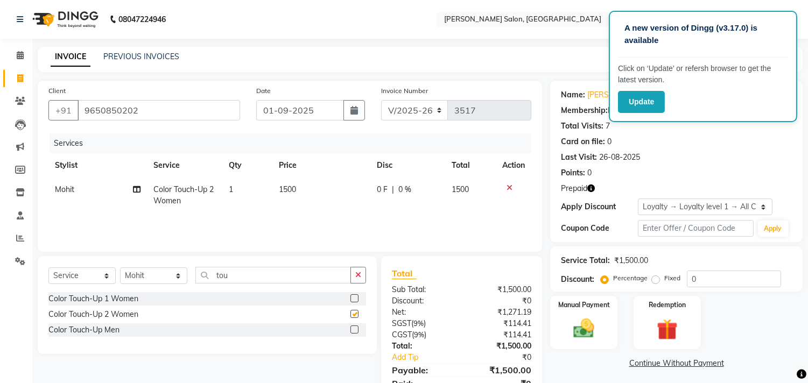
checkbox input "false"
click at [275, 277] on input "tou" at bounding box center [273, 275] width 156 height 17
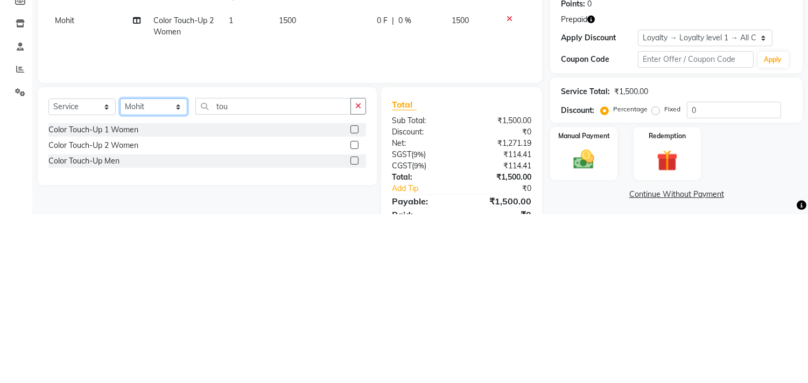
click at [179, 284] on select "Select Stylist [PERSON_NAME] Divya [PERSON_NAME] [PERSON_NAME] [PERSON_NAME] PE…" at bounding box center [153, 276] width 67 height 17
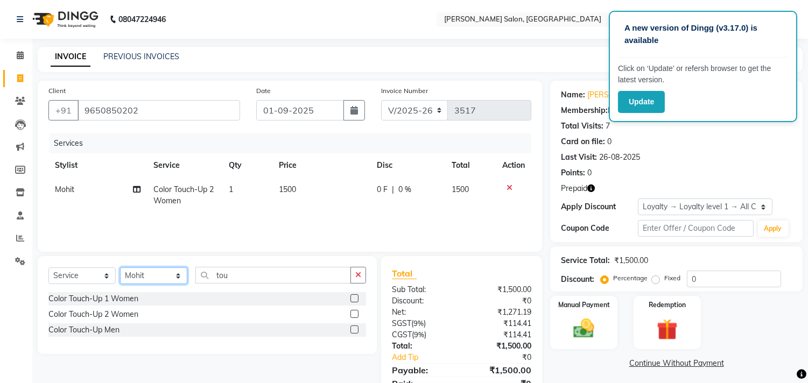
select select "89154"
click at [120, 268] on select "Select Stylist [PERSON_NAME] Divya [PERSON_NAME] [PERSON_NAME] [PERSON_NAME] PE…" at bounding box center [153, 276] width 67 height 17
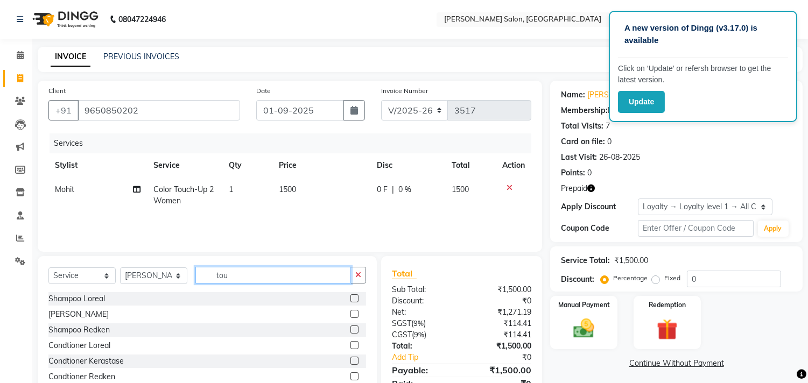
click at [269, 279] on input "tou" at bounding box center [273, 275] width 156 height 17
type input "t"
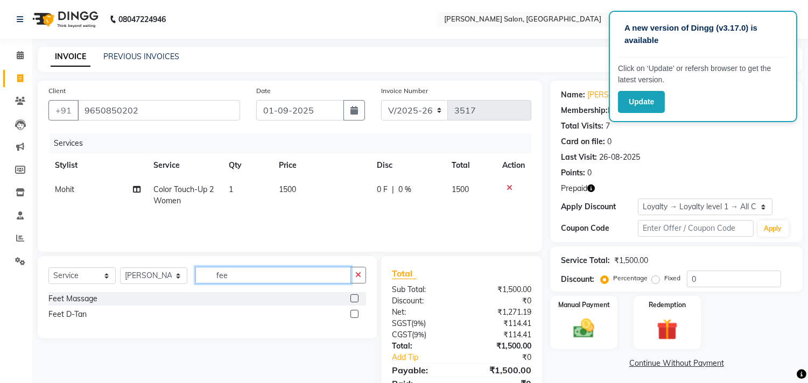
type input "fee"
click at [355, 299] on label at bounding box center [355, 299] width 8 height 8
click at [355, 299] on input "checkbox" at bounding box center [354, 299] width 7 height 7
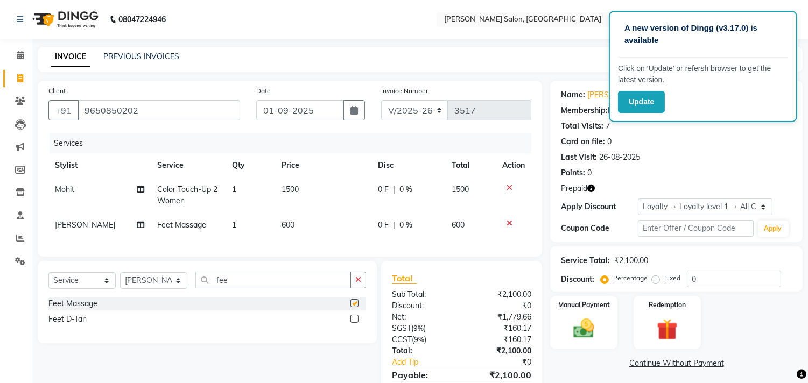
checkbox input "false"
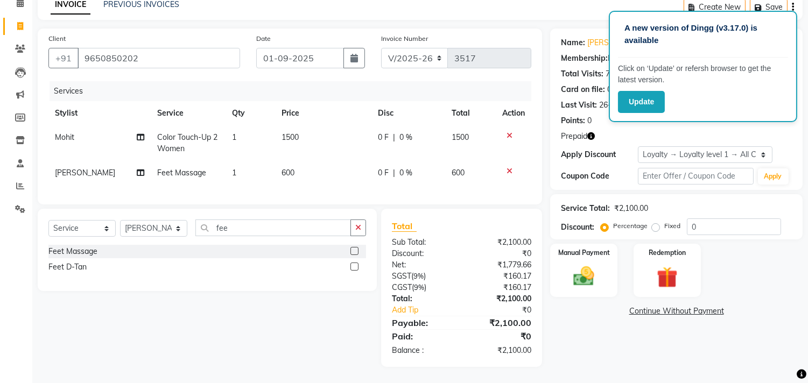
scroll to position [56, 0]
click at [589, 132] on icon "button" at bounding box center [591, 136] width 8 height 8
click at [668, 272] on img at bounding box center [667, 277] width 36 height 27
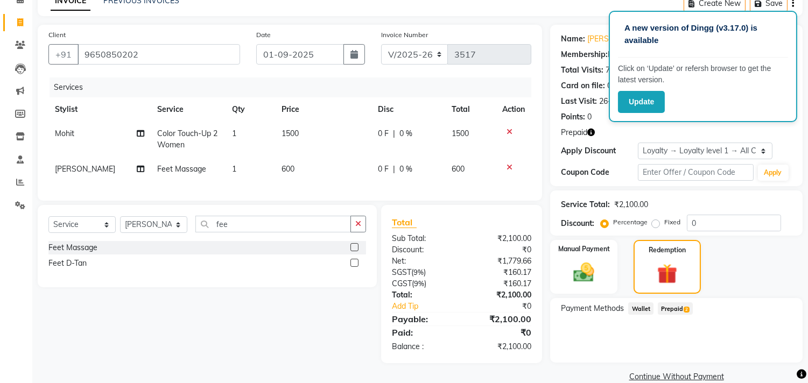
click at [673, 310] on span "Prepaid 2" at bounding box center [675, 309] width 35 height 12
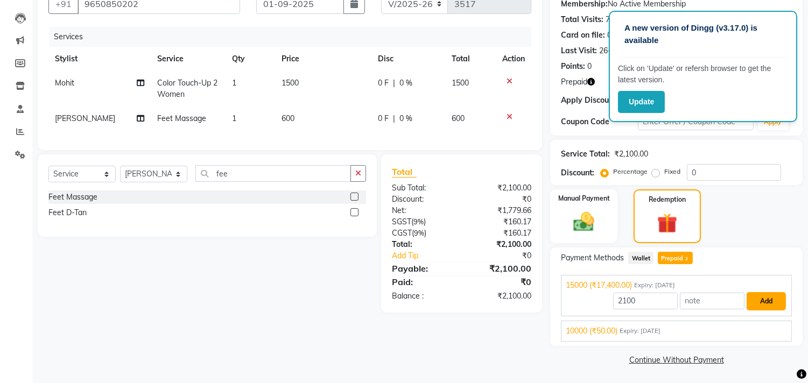
click at [767, 304] on button "Add" at bounding box center [766, 301] width 39 height 18
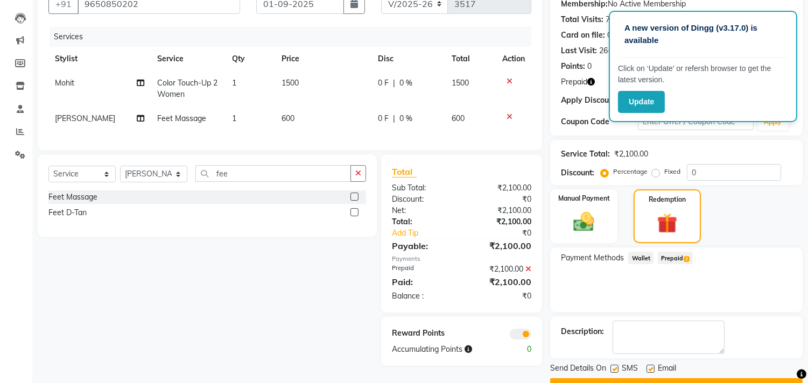
scroll to position [134, 0]
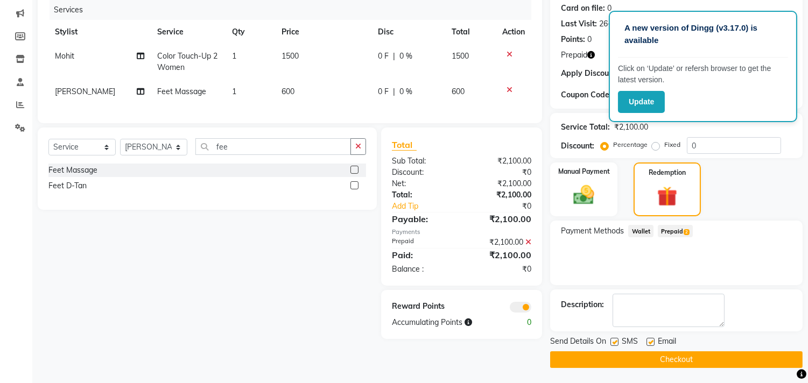
click at [700, 365] on button "Checkout" at bounding box center [676, 360] width 253 height 17
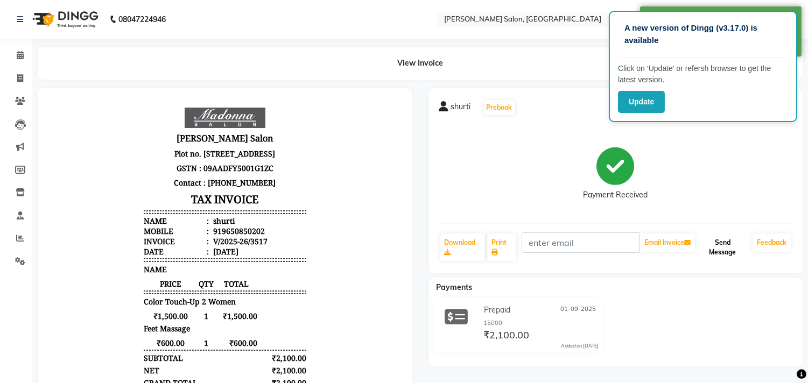
click at [720, 246] on button "Send Message" at bounding box center [722, 248] width 51 height 28
click at [19, 55] on icon at bounding box center [20, 55] width 7 height 8
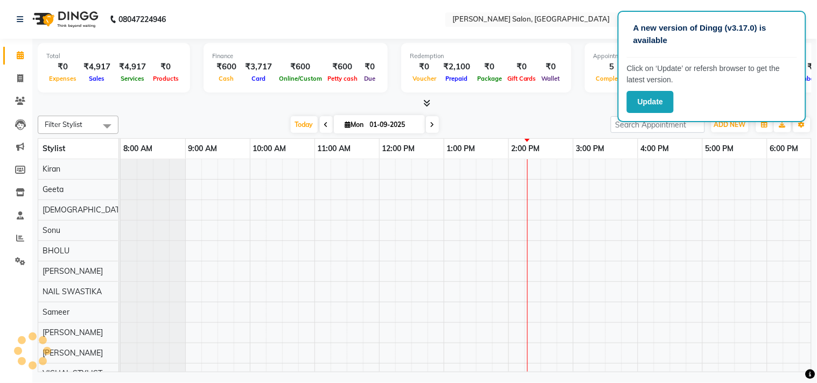
scroll to position [0, 149]
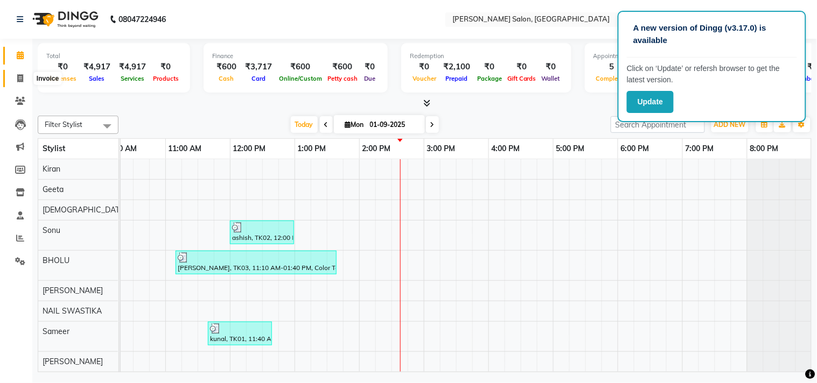
click at [20, 76] on icon at bounding box center [20, 78] width 6 height 8
select select "7229"
select select "service"
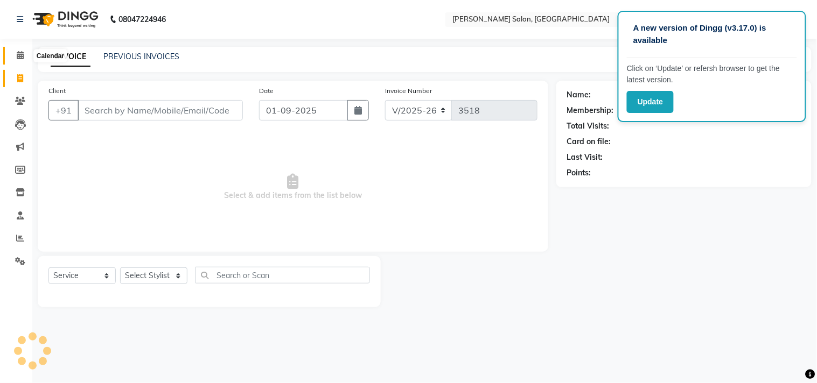
click at [24, 54] on span at bounding box center [20, 56] width 19 height 12
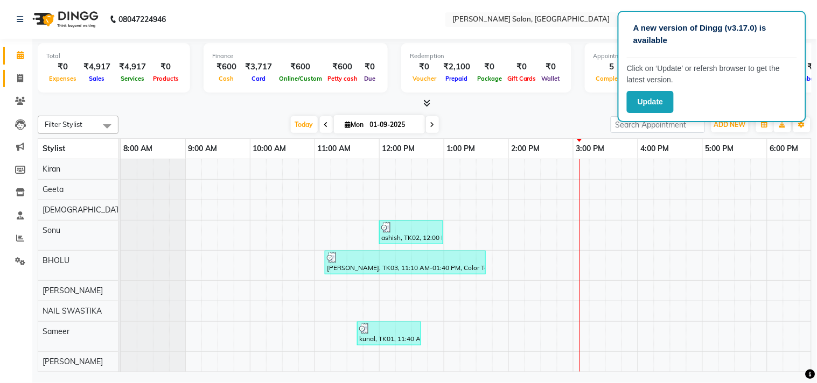
click at [19, 78] on icon at bounding box center [20, 78] width 6 height 8
select select "service"
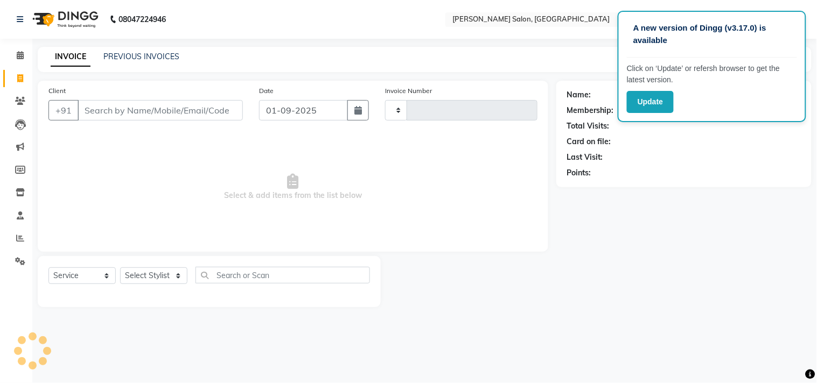
type input "3518"
select select "7229"
click at [148, 112] on input "Client" at bounding box center [160, 110] width 165 height 20
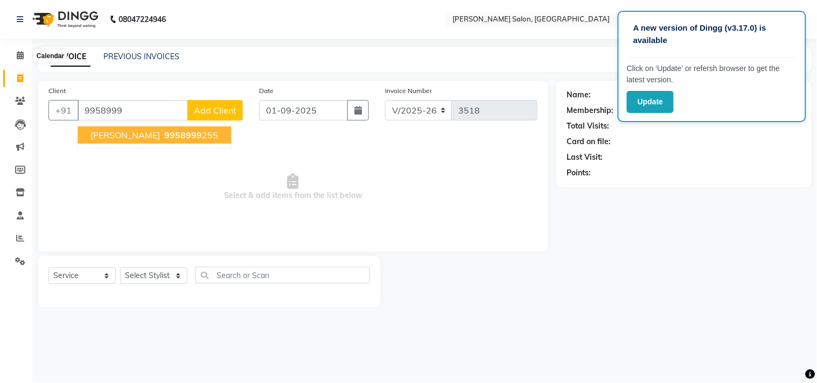
click at [165, 133] on ngb-highlight "9958999 255" at bounding box center [190, 135] width 56 height 11
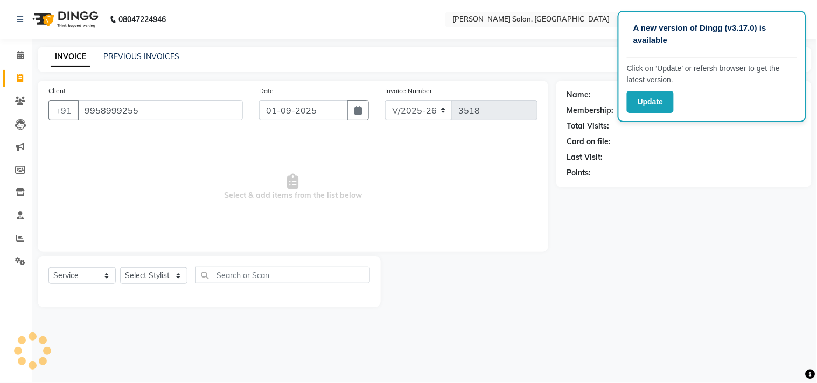
type input "9958999255"
select select "1: Object"
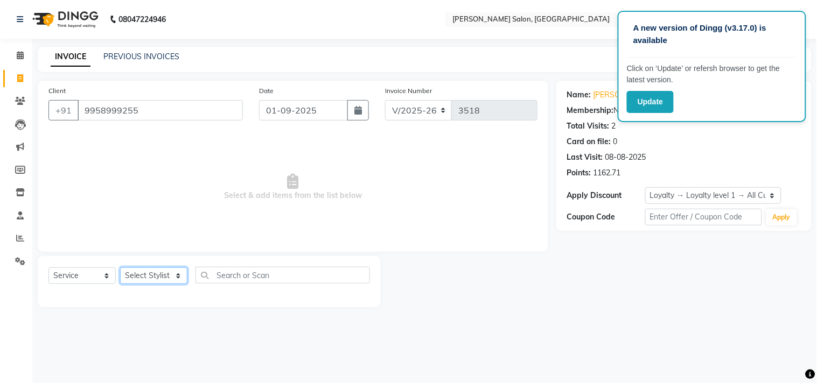
click at [179, 276] on select "Select Stylist [PERSON_NAME] Divya [PERSON_NAME] [PERSON_NAME] [PERSON_NAME] PE…" at bounding box center [153, 276] width 67 height 17
select select "63474"
click at [120, 268] on select "Select Stylist [PERSON_NAME] Divya [PERSON_NAME] [PERSON_NAME] [PERSON_NAME] PE…" at bounding box center [153, 276] width 67 height 17
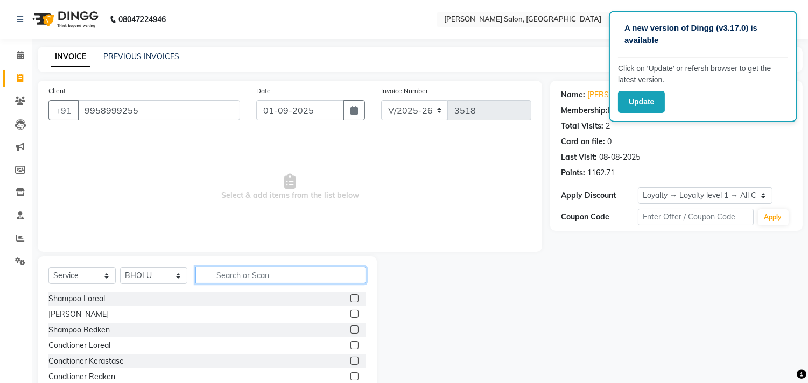
click at [266, 278] on input "text" at bounding box center [280, 275] width 171 height 17
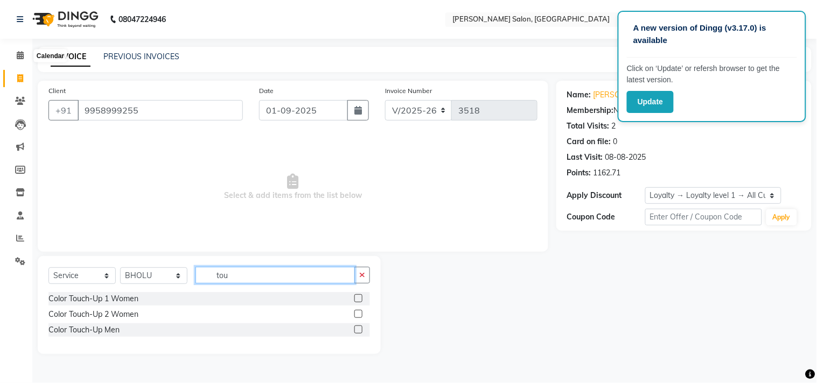
type input "tou"
click at [359, 314] on label at bounding box center [358, 314] width 8 height 8
click at [359, 314] on input "checkbox" at bounding box center [357, 314] width 7 height 7
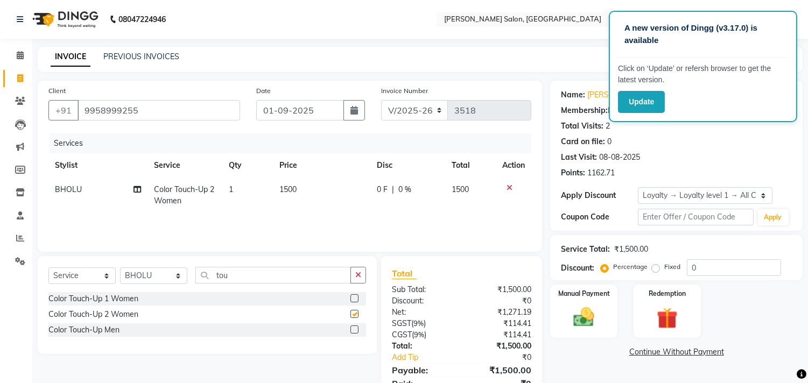
checkbox input "false"
click at [176, 282] on select "Select Stylist [PERSON_NAME] Divya [PERSON_NAME] [PERSON_NAME] [PERSON_NAME] PE…" at bounding box center [153, 276] width 67 height 17
select select "61919"
click at [120, 268] on select "Select Stylist [PERSON_NAME] Divya [PERSON_NAME] [PERSON_NAME] [PERSON_NAME] PE…" at bounding box center [153, 276] width 67 height 17
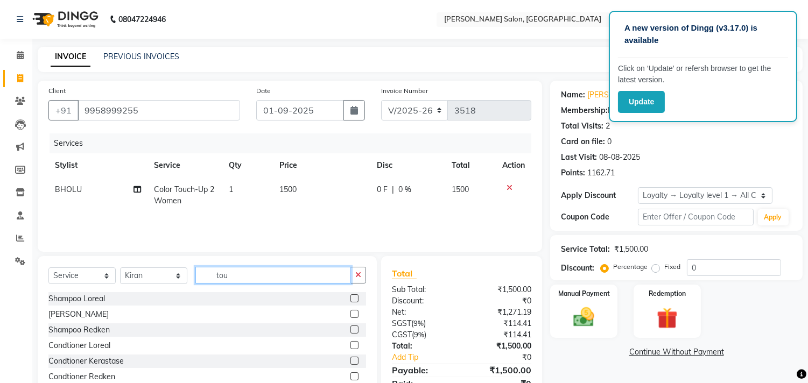
click at [247, 278] on input "tou" at bounding box center [273, 275] width 156 height 17
type input "t"
type input "f"
type input "cle"
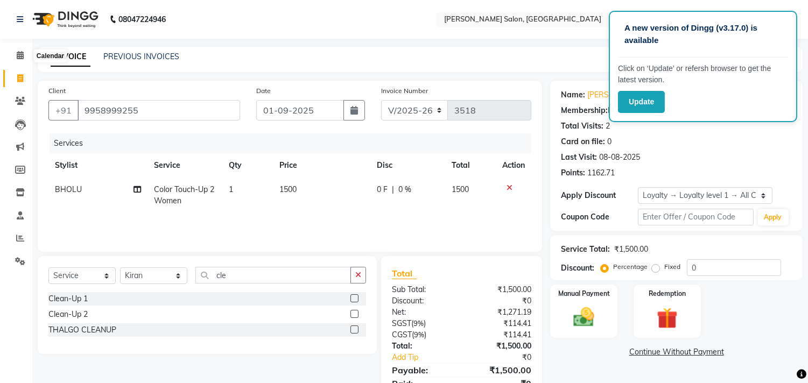
click at [353, 315] on label at bounding box center [355, 314] width 8 height 8
click at [353, 315] on input "checkbox" at bounding box center [354, 314] width 7 height 7
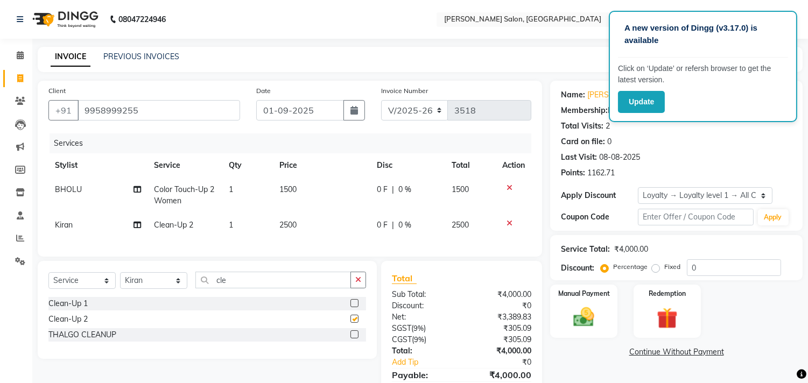
checkbox input "false"
click at [318, 229] on td "2500" at bounding box center [321, 225] width 97 height 24
select select "61919"
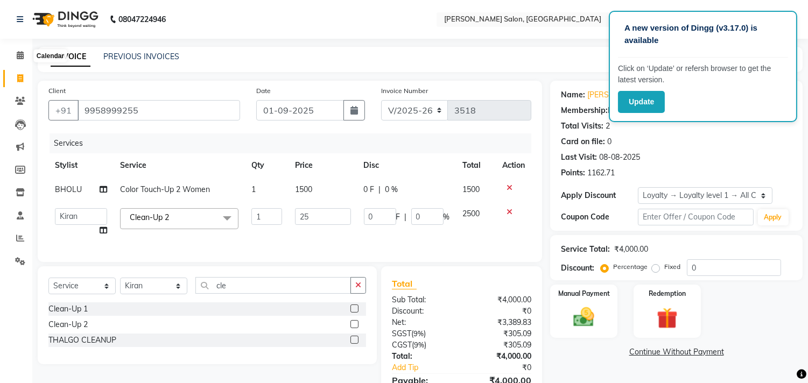
type input "2"
type input "3500"
click at [356, 233] on tr "[PERSON_NAME] Divya [PERSON_NAME] [PERSON_NAME] [PERSON_NAME] PEDI Manager Mohi…" at bounding box center [289, 222] width 483 height 41
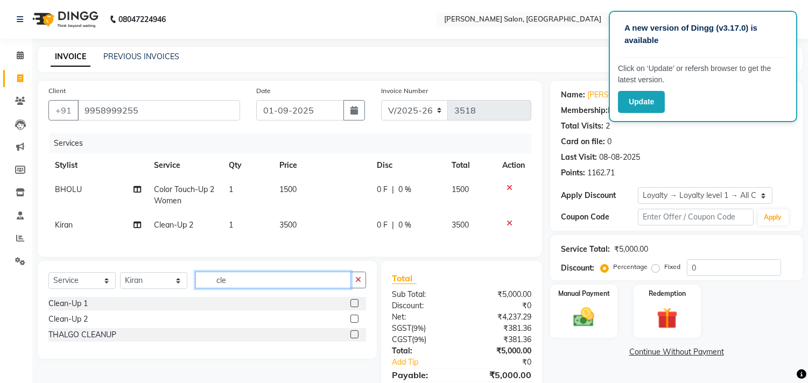
click at [256, 289] on input "cle" at bounding box center [273, 280] width 156 height 17
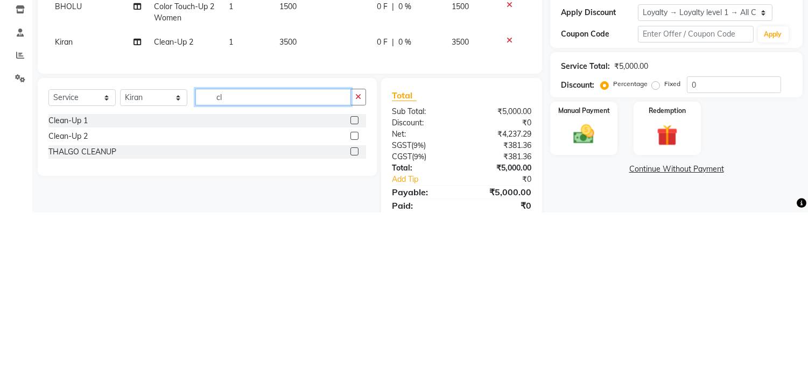
scroll to position [12, 0]
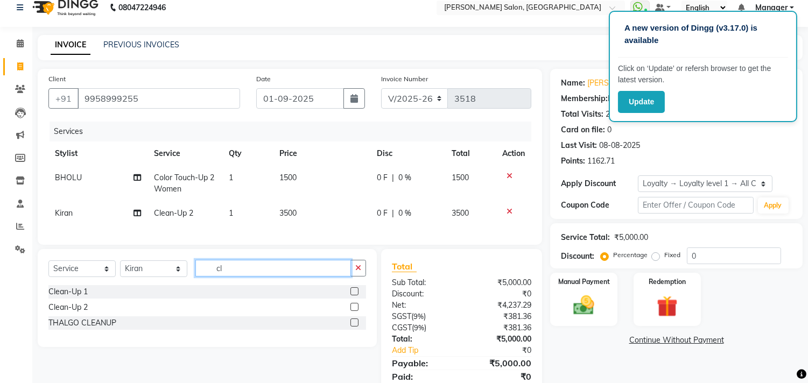
type input "c"
type input "eye"
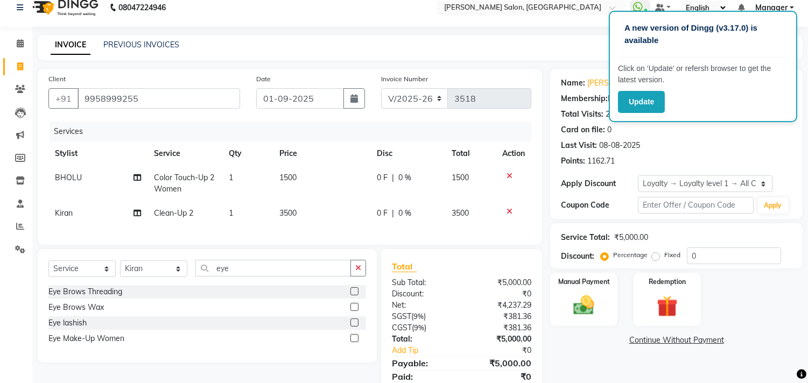
click at [351, 299] on div at bounding box center [354, 293] width 7 height 11
click at [353, 296] on label at bounding box center [355, 292] width 8 height 8
click at [353, 296] on input "checkbox" at bounding box center [354, 292] width 7 height 7
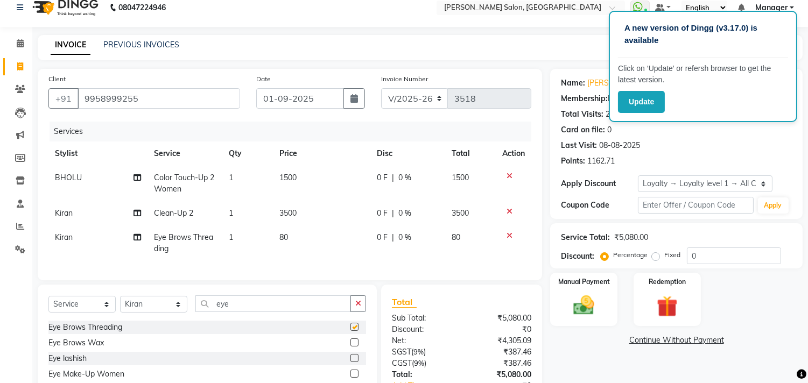
checkbox input "false"
click at [308, 244] on td "80" at bounding box center [321, 244] width 97 height 36
select select "61919"
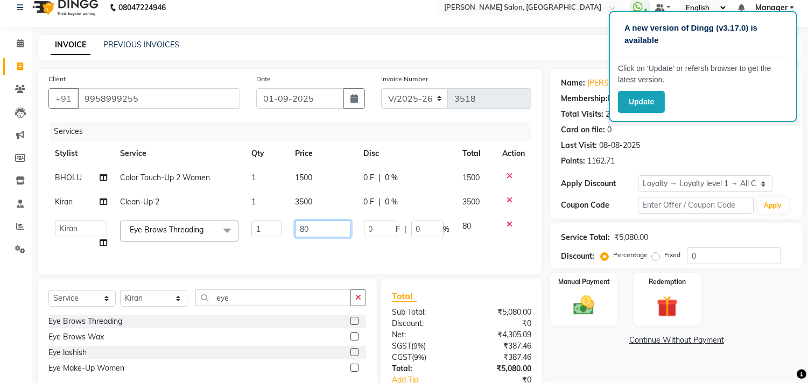
click at [312, 235] on input "80" at bounding box center [323, 229] width 56 height 17
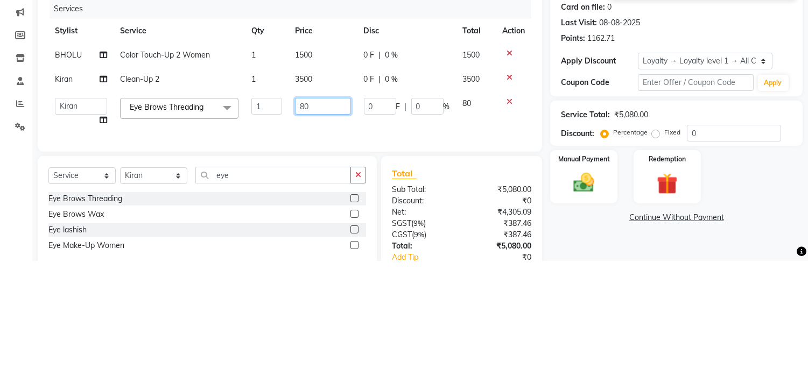
type input "8"
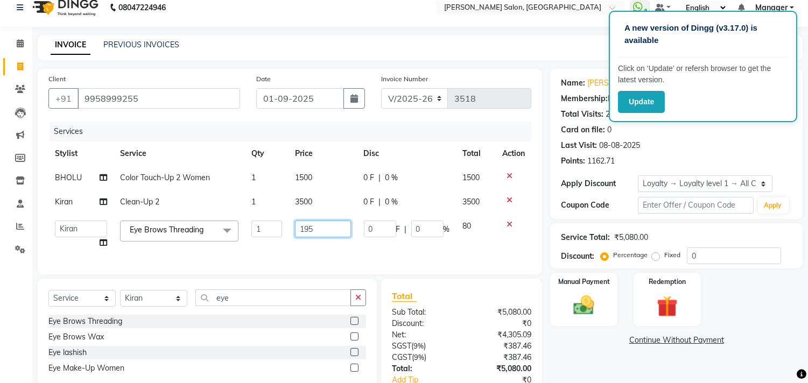
click at [341, 236] on input "195" at bounding box center [323, 229] width 56 height 17
type input "165"
click at [321, 197] on tbody "BHOLU Color Touch-Up 2 Women 1 1500 0 F | 0 % 1500 Kiran Clean-Up 2 1 3500 0 F …" at bounding box center [289, 210] width 483 height 89
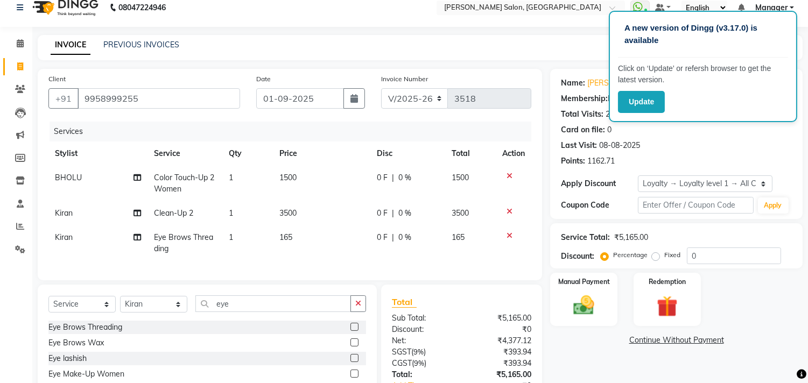
click at [310, 208] on td "3500" at bounding box center [321, 213] width 97 height 24
select select "61919"
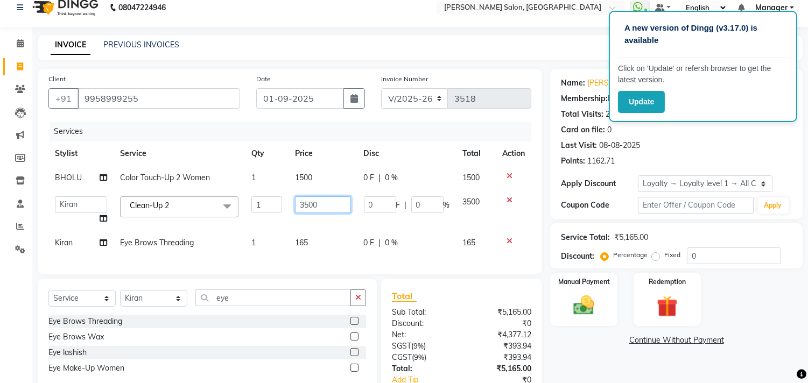
click at [329, 207] on input "3500" at bounding box center [323, 205] width 56 height 17
type input "3"
type input "4130"
click at [321, 173] on td "1500" at bounding box center [323, 178] width 69 height 24
select select "63474"
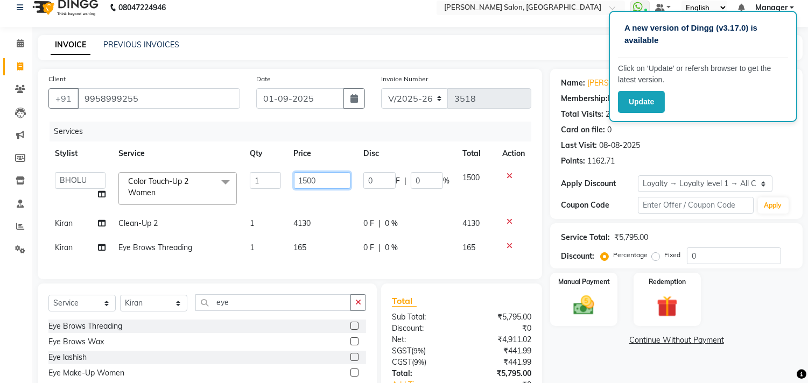
click at [328, 178] on input "1500" at bounding box center [322, 180] width 57 height 17
type input "1770"
click at [602, 358] on div "Name: [PERSON_NAME] Membership: No Active Membership Total Visits: 2 Card on fi…" at bounding box center [680, 255] width 261 height 373
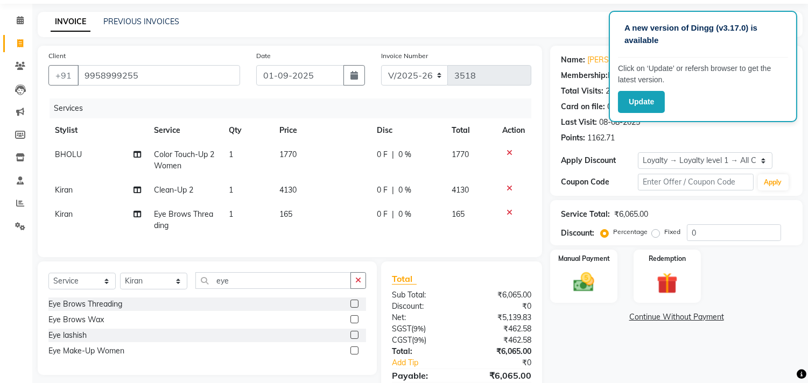
scroll to position [97, 0]
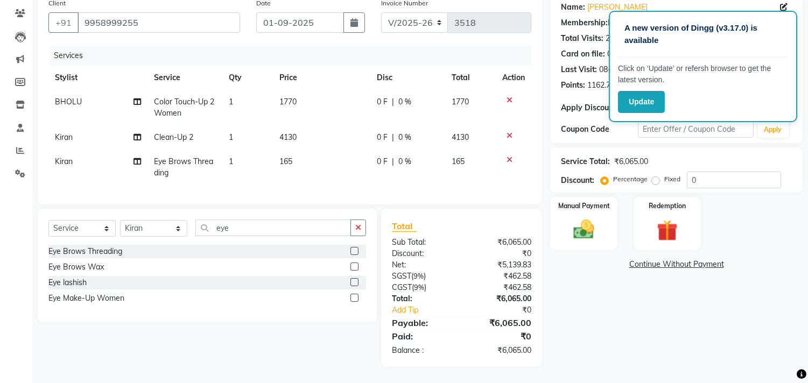
click at [414, 96] on div "0 F | 0 %" at bounding box center [408, 101] width 62 height 11
select select "63474"
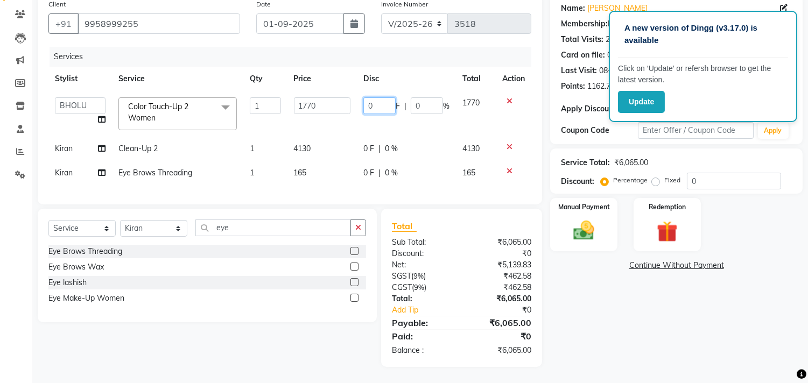
click at [385, 97] on input "0" at bounding box center [379, 105] width 32 height 17
type input "250"
click at [640, 313] on div "Name: [PERSON_NAME] Membership: No Active Membership Total Visits: 2 Card on fi…" at bounding box center [680, 180] width 261 height 373
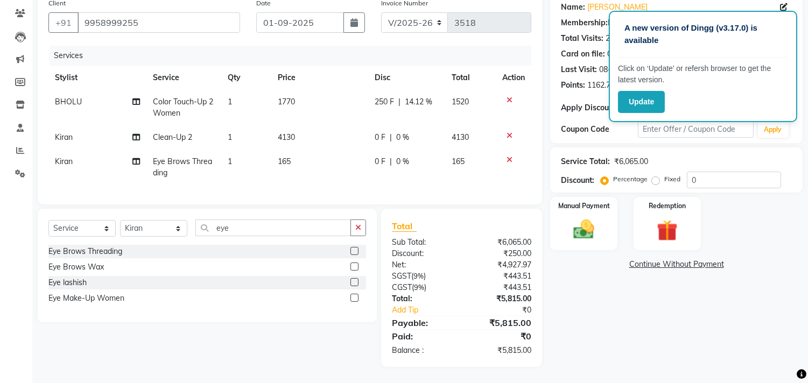
click at [416, 132] on div "0 F | 0 %" at bounding box center [407, 137] width 64 height 11
select select "61919"
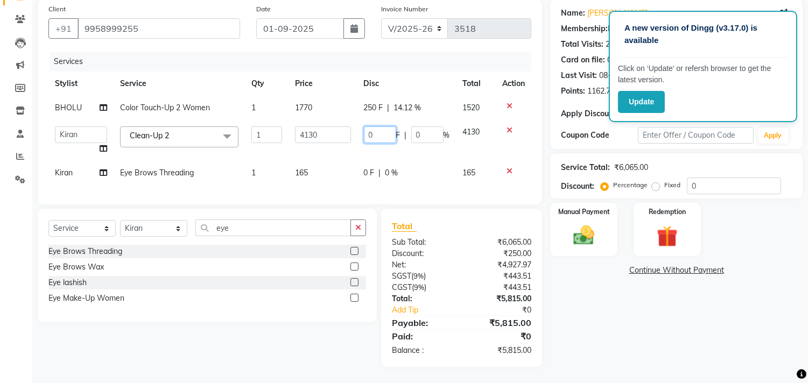
click at [380, 127] on input "0" at bounding box center [380, 135] width 32 height 17
type input "250"
click at [644, 330] on div "Name: [PERSON_NAME] Membership: No Active Membership Total Visits: 2 Card on fi…" at bounding box center [680, 183] width 261 height 368
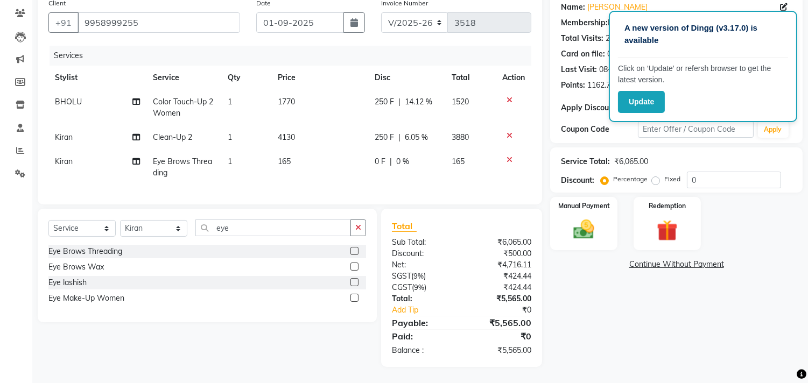
click at [585, 229] on img at bounding box center [584, 230] width 34 height 24
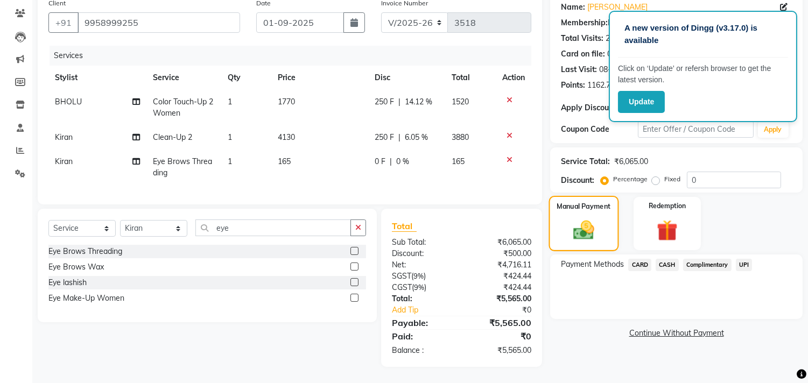
click at [639, 263] on span "CARD" at bounding box center [639, 265] width 23 height 12
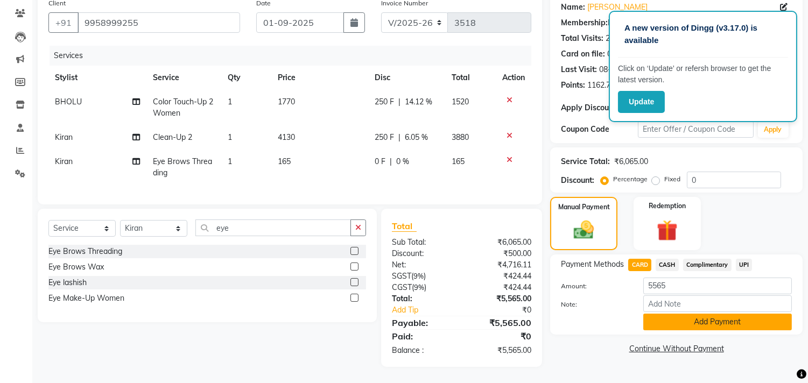
click at [712, 316] on button "Add Payment" at bounding box center [717, 322] width 149 height 17
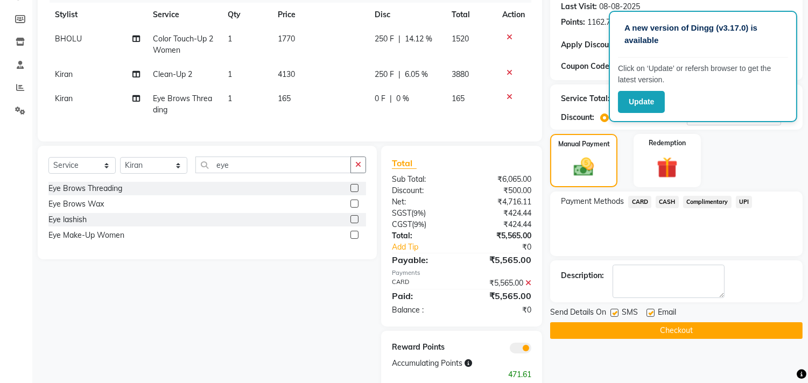
scroll to position [184, 0]
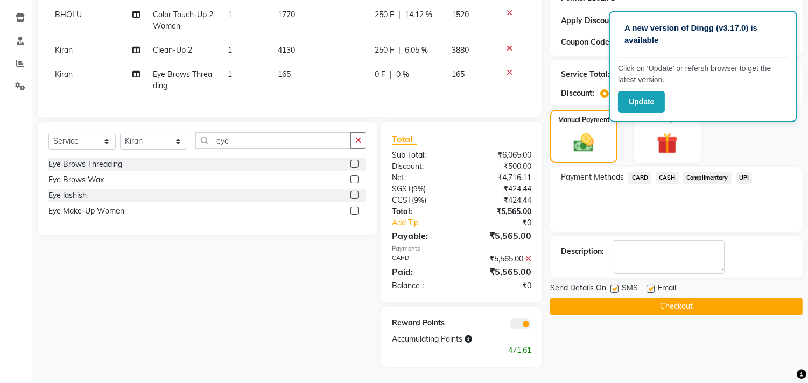
click at [660, 298] on button "Checkout" at bounding box center [676, 306] width 253 height 17
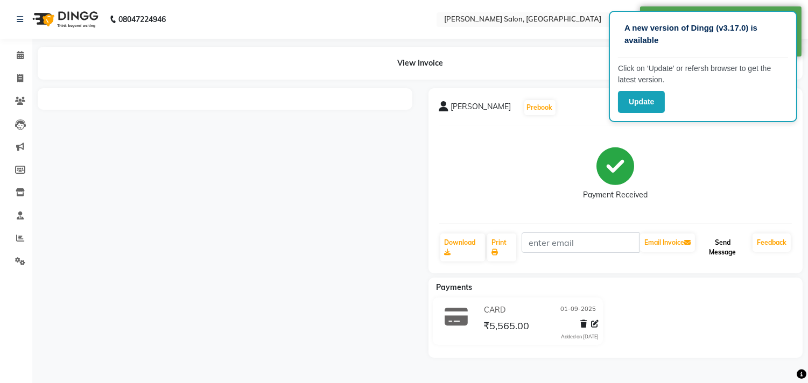
click at [732, 244] on button "Send Message" at bounding box center [722, 248] width 51 height 28
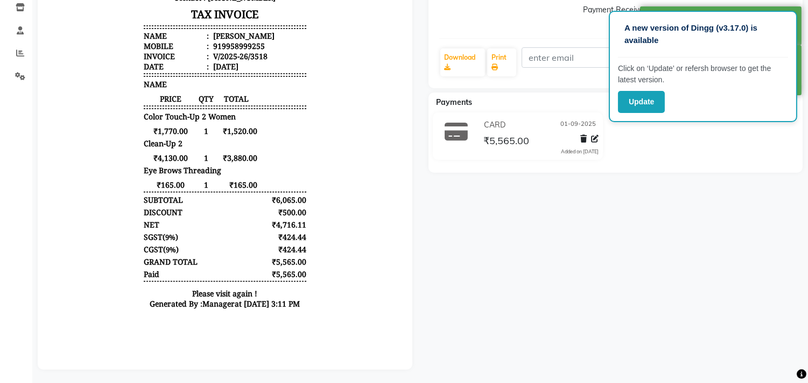
scroll to position [3, 0]
